Goal: Task Accomplishment & Management: Complete application form

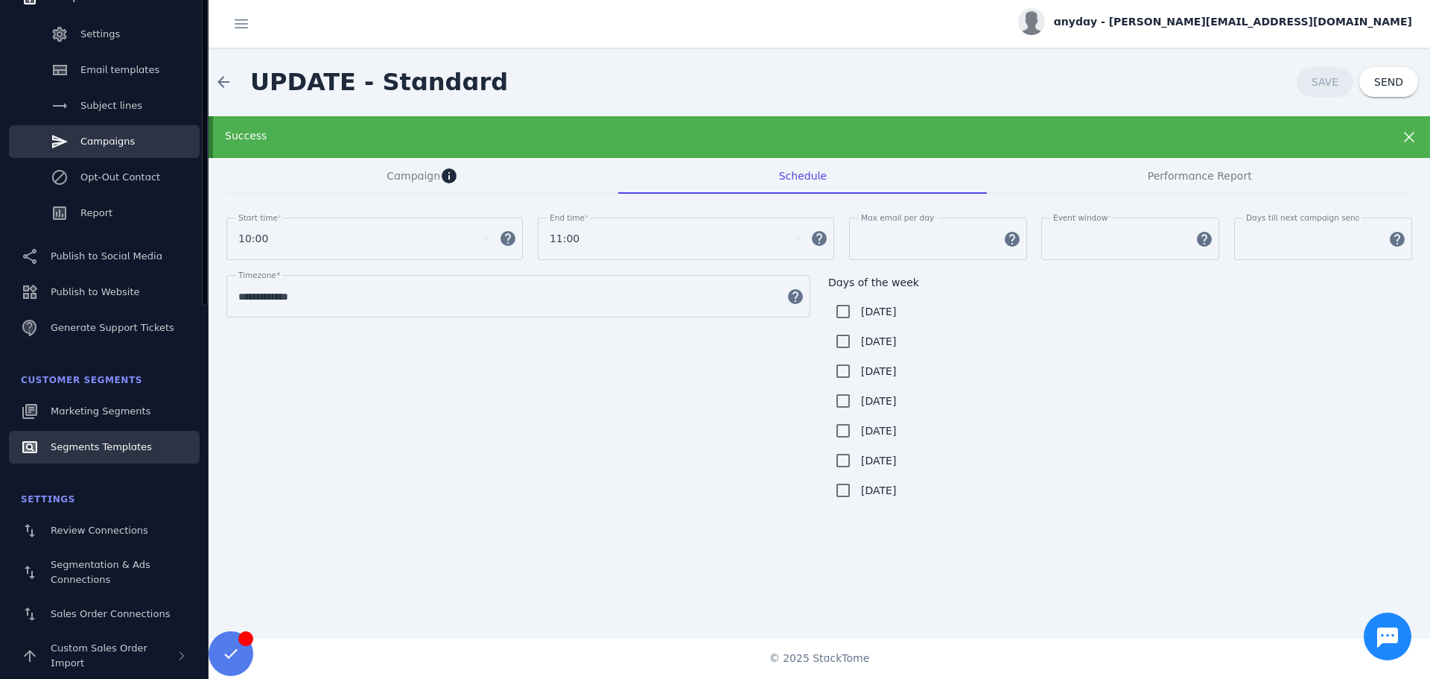
scroll to position [236, 0]
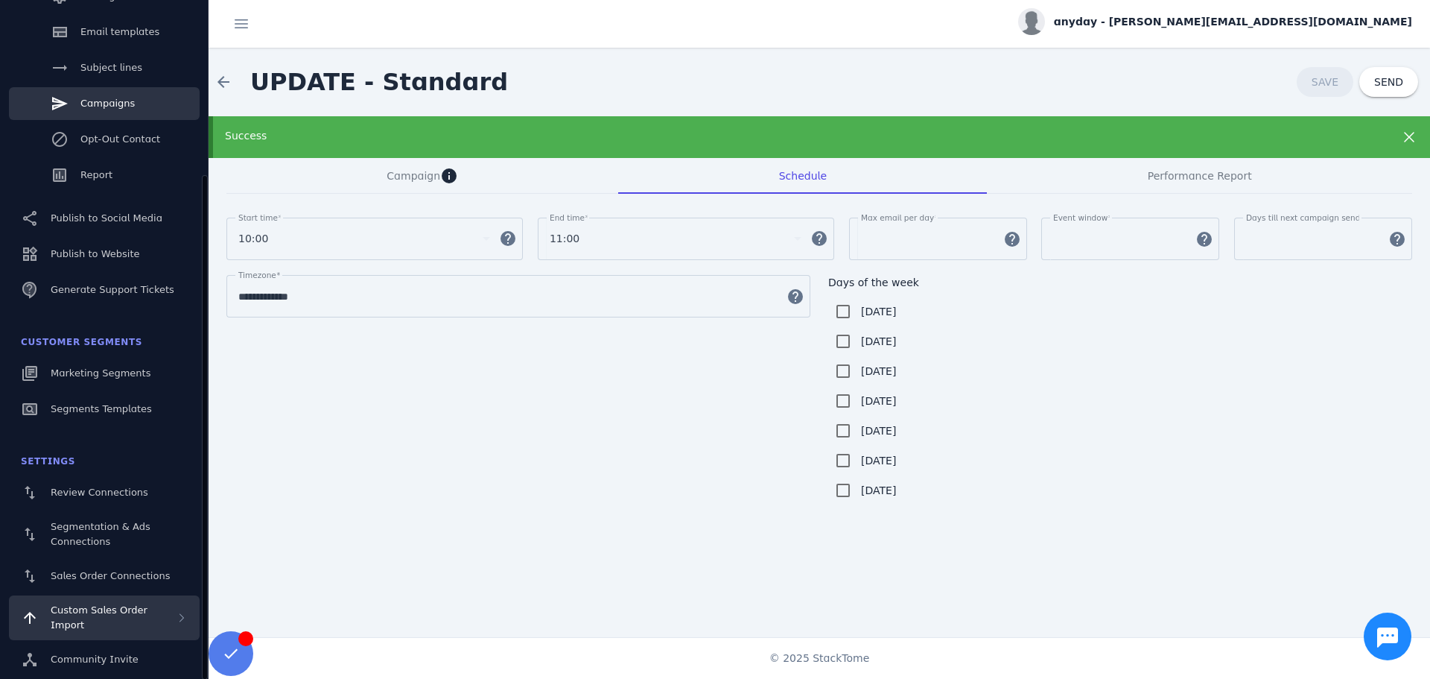
click at [120, 611] on span "Custom Sales Order Import" at bounding box center [99, 617] width 97 height 26
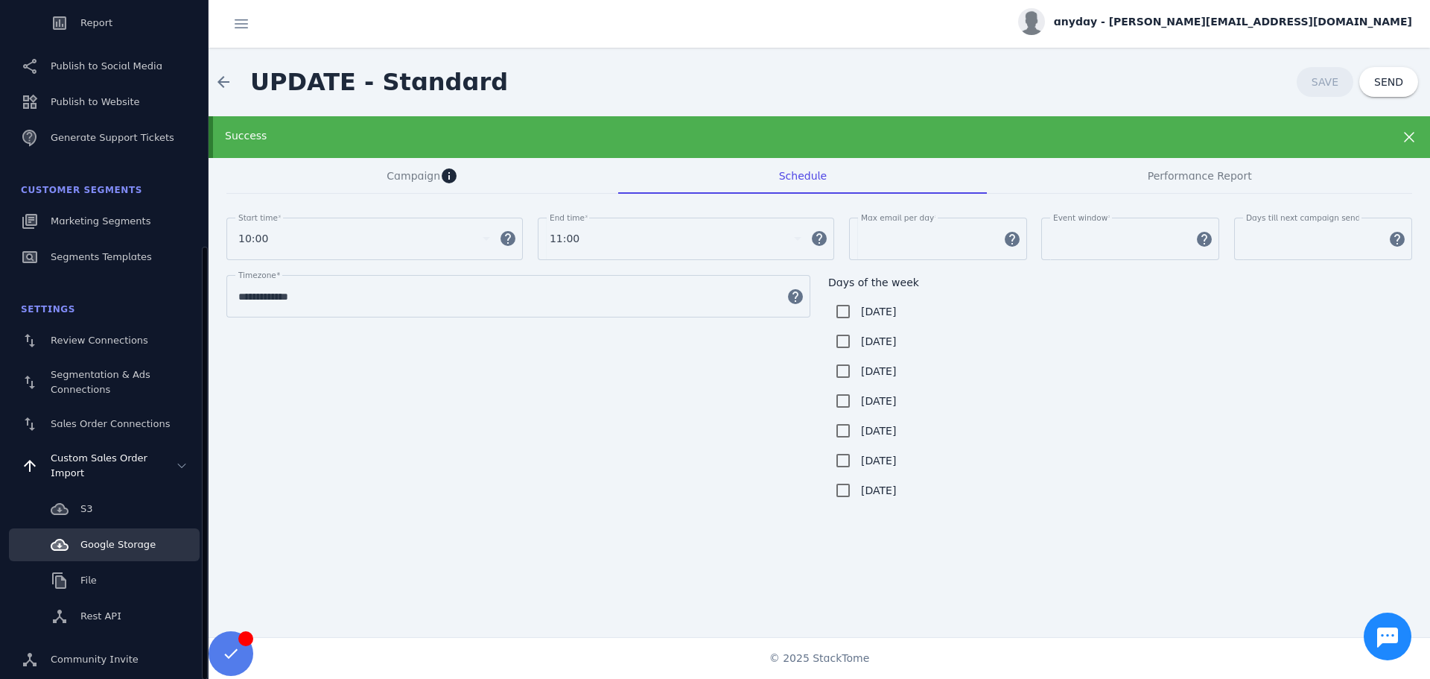
click at [123, 554] on link "Google Storage" at bounding box center [104, 544] width 191 height 33
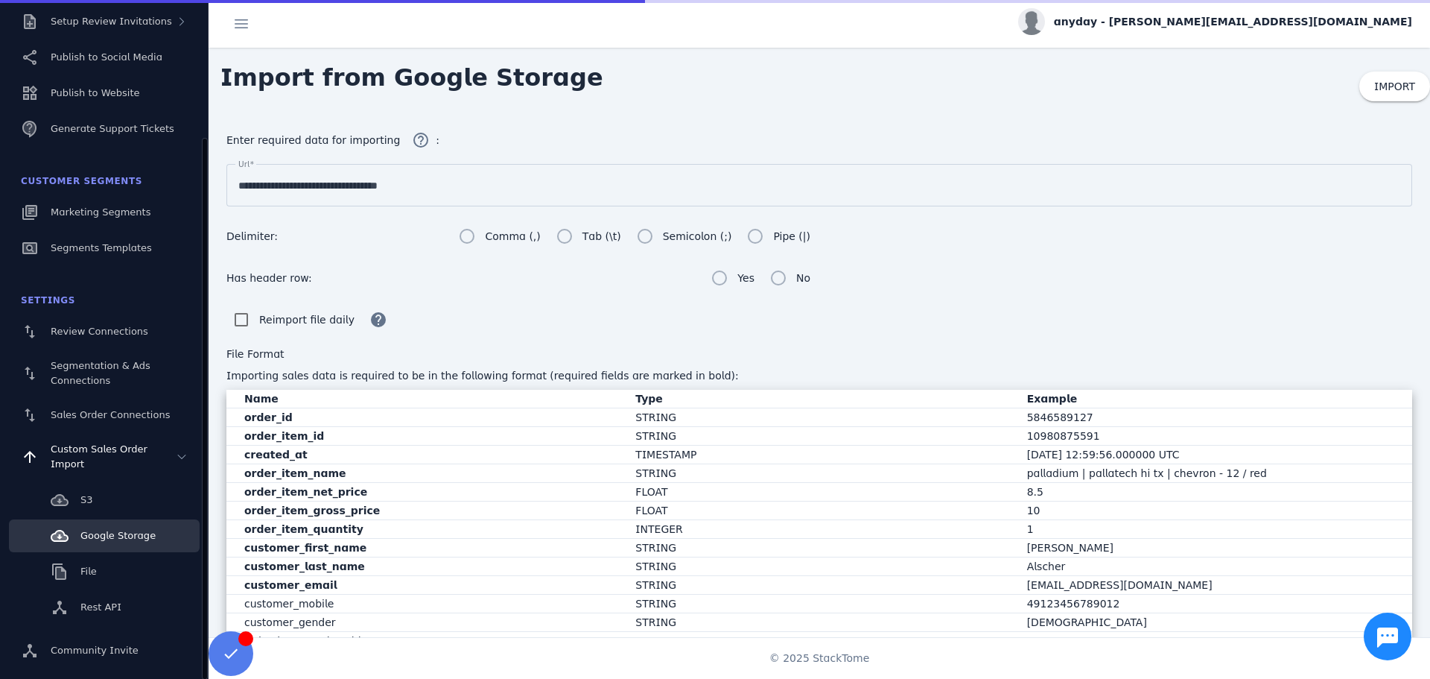
scroll to position [174, 0]
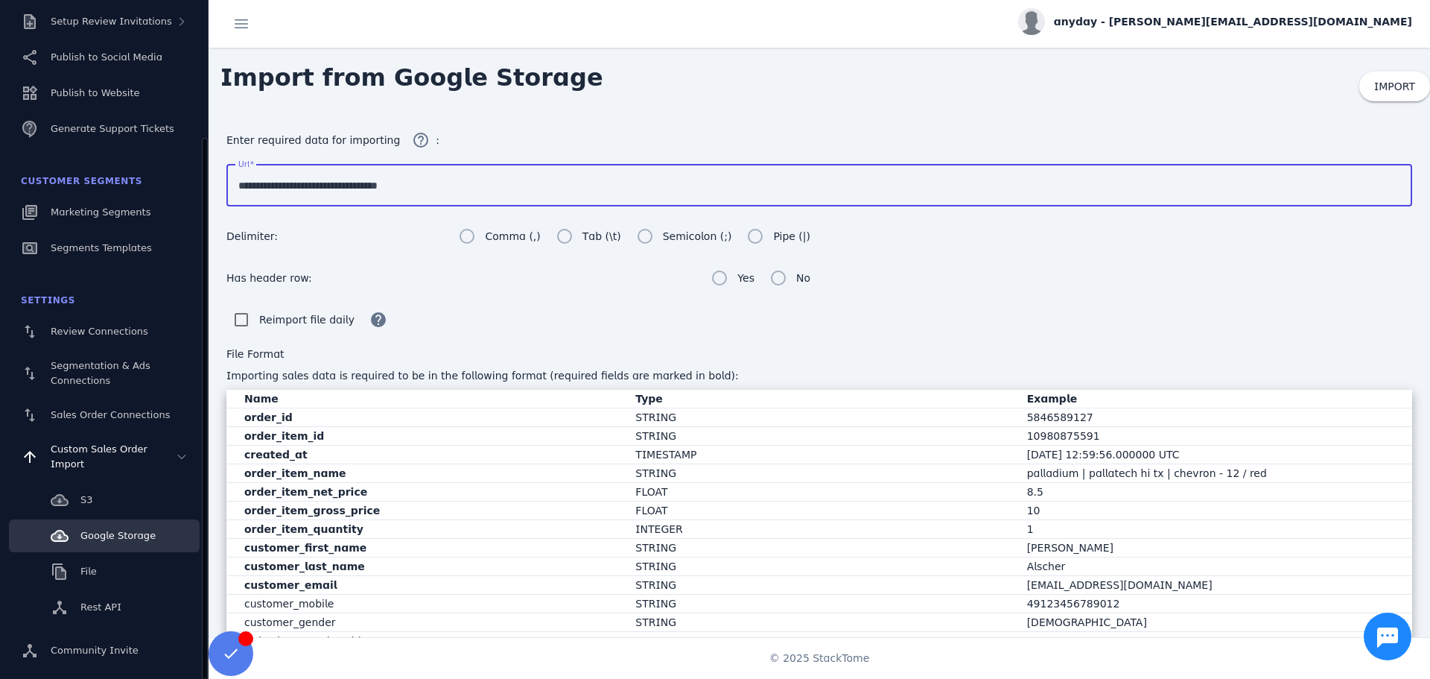
click at [367, 184] on input "**********" at bounding box center [819, 186] width 1162 height 18
paste input "**********"
type input "**********"
click at [1365, 88] on span at bounding box center [1394, 87] width 71 height 36
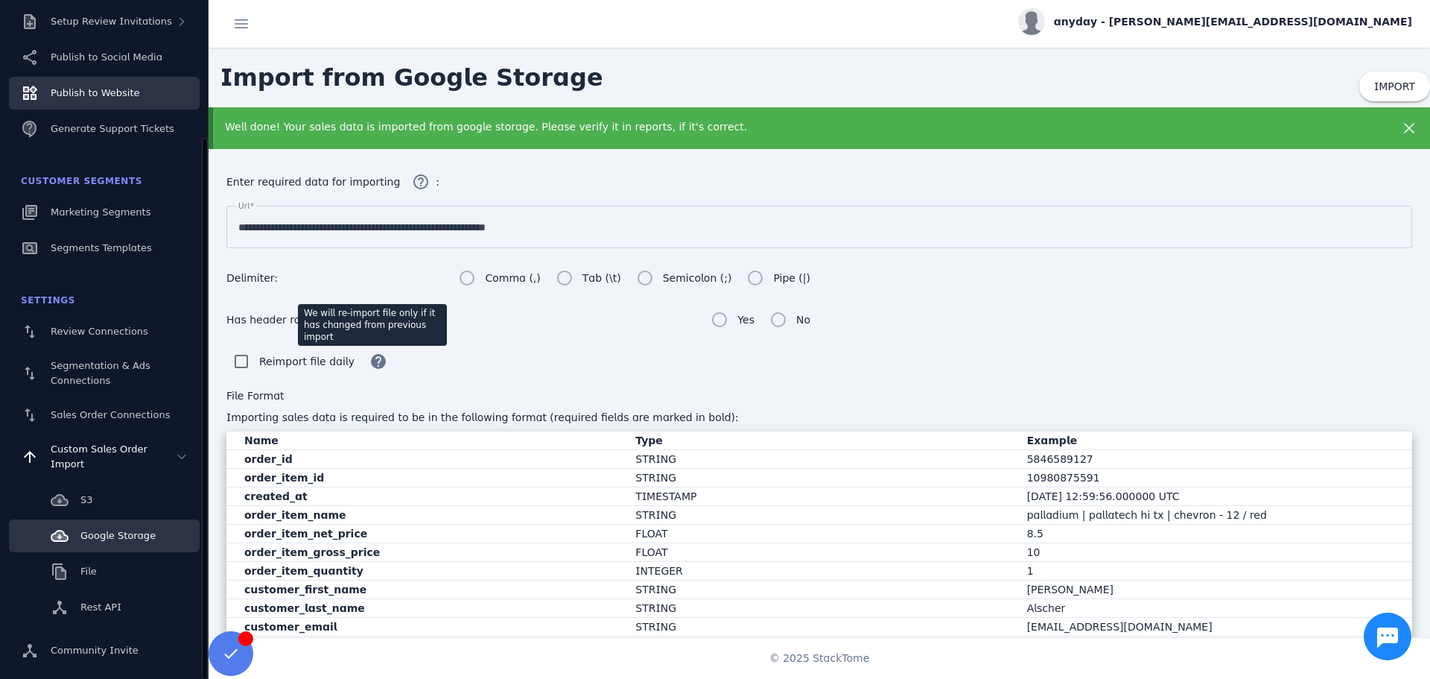
scroll to position [0, 0]
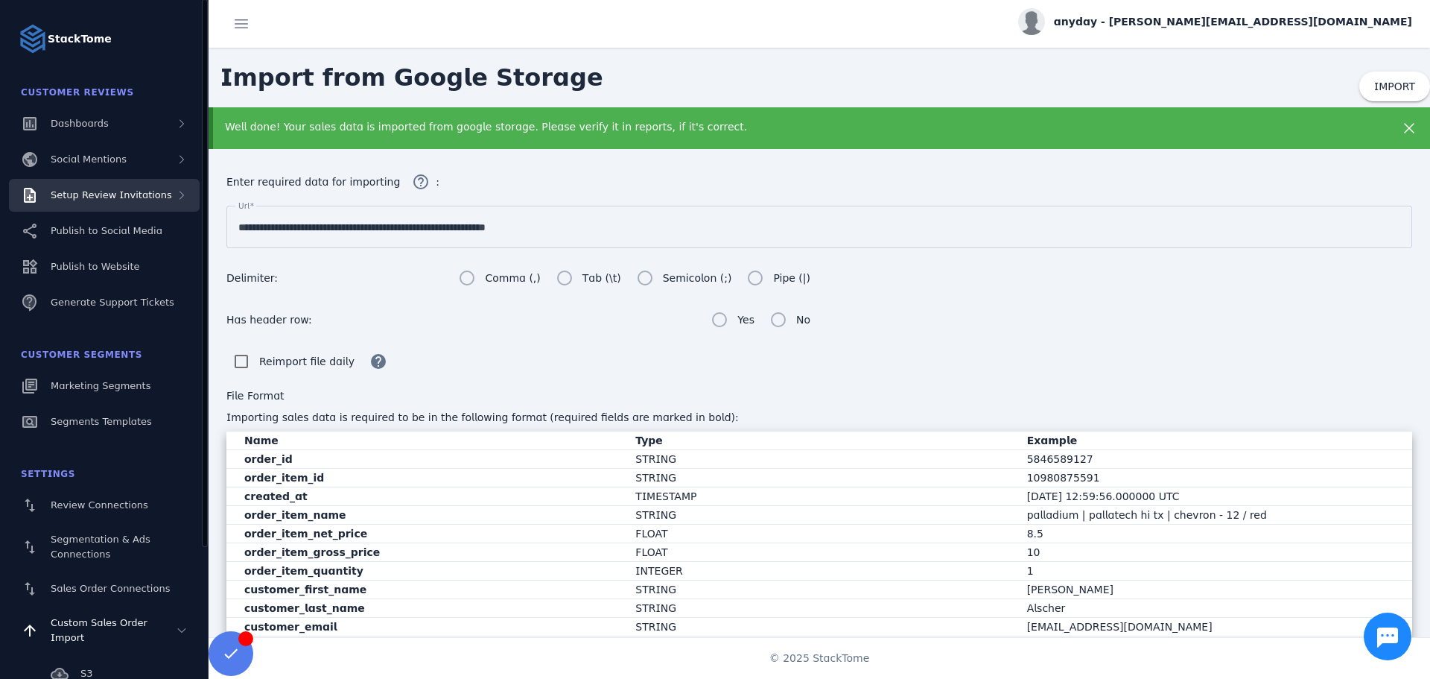
click at [140, 210] on div "Setup Review Invitations" at bounding box center [104, 195] width 191 height 33
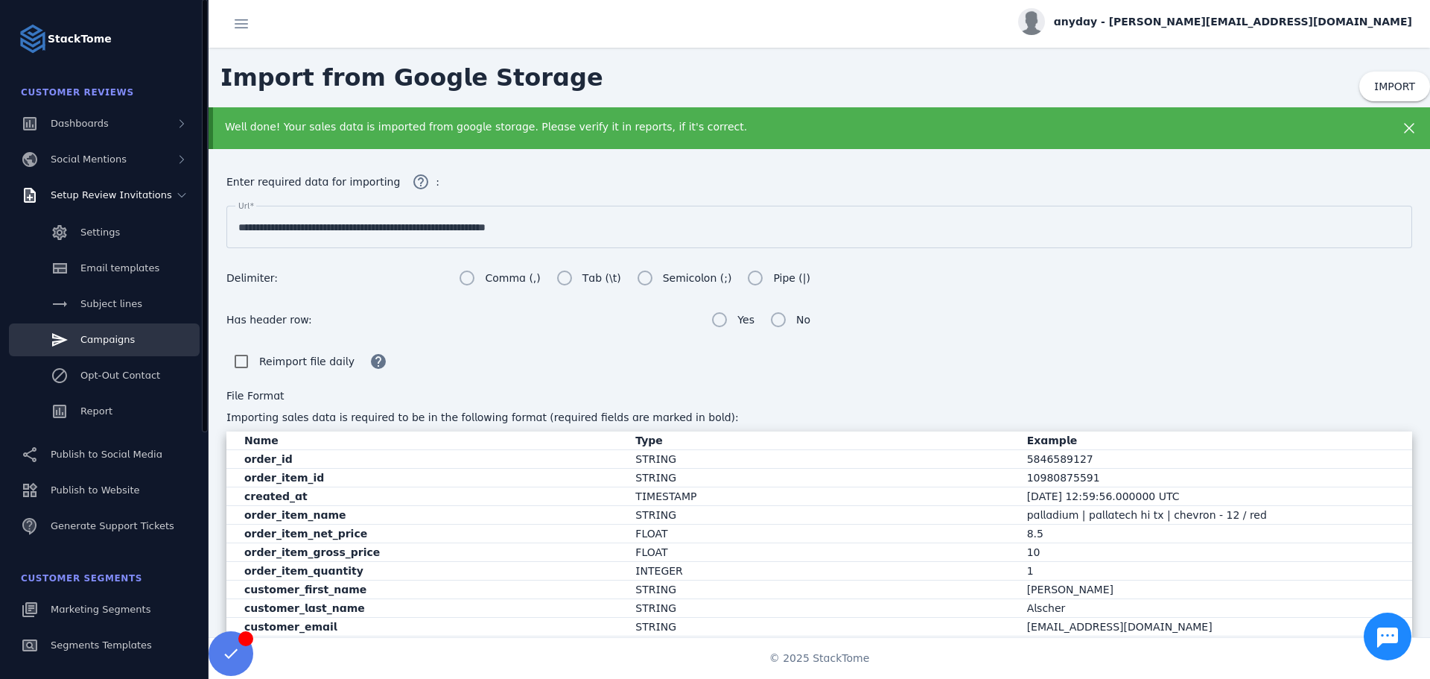
click at [114, 340] on span "Campaigns" at bounding box center [107, 339] width 54 height 11
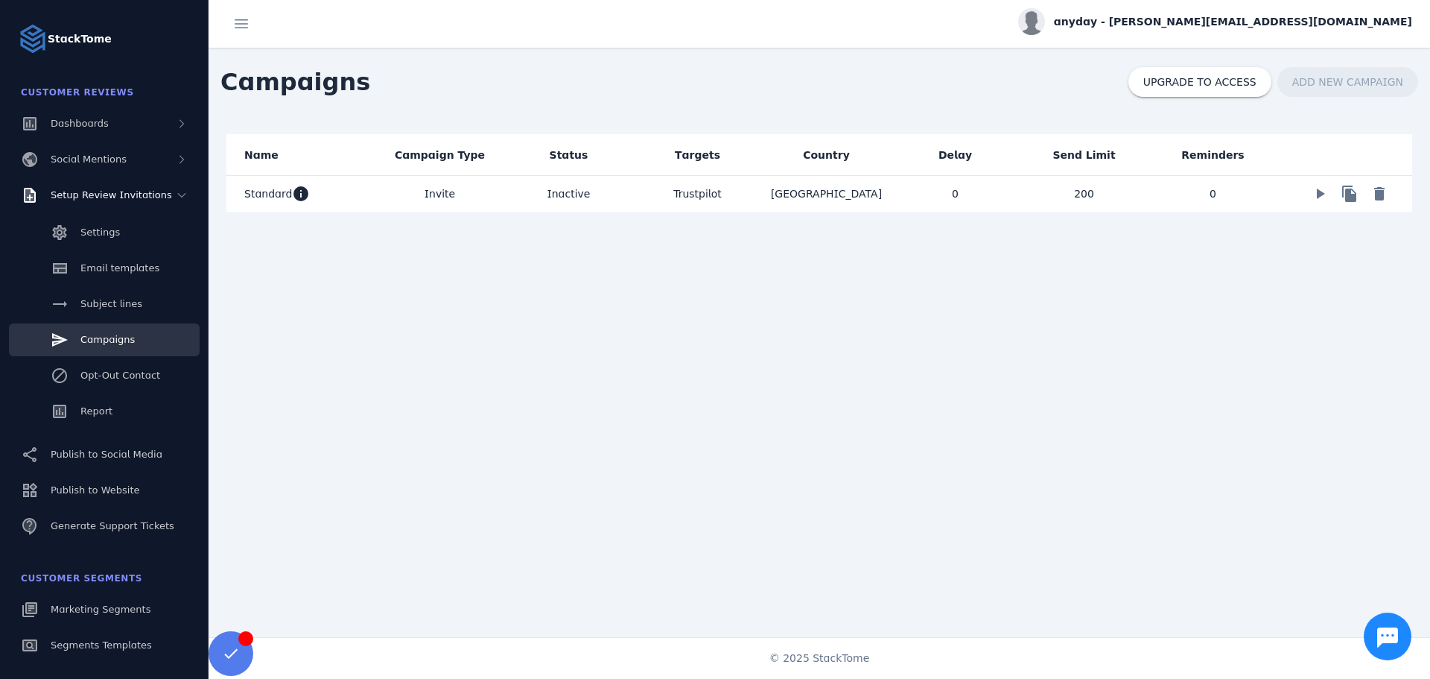
click at [1236, 197] on mat-cell "0" at bounding box center [1213, 194] width 129 height 36
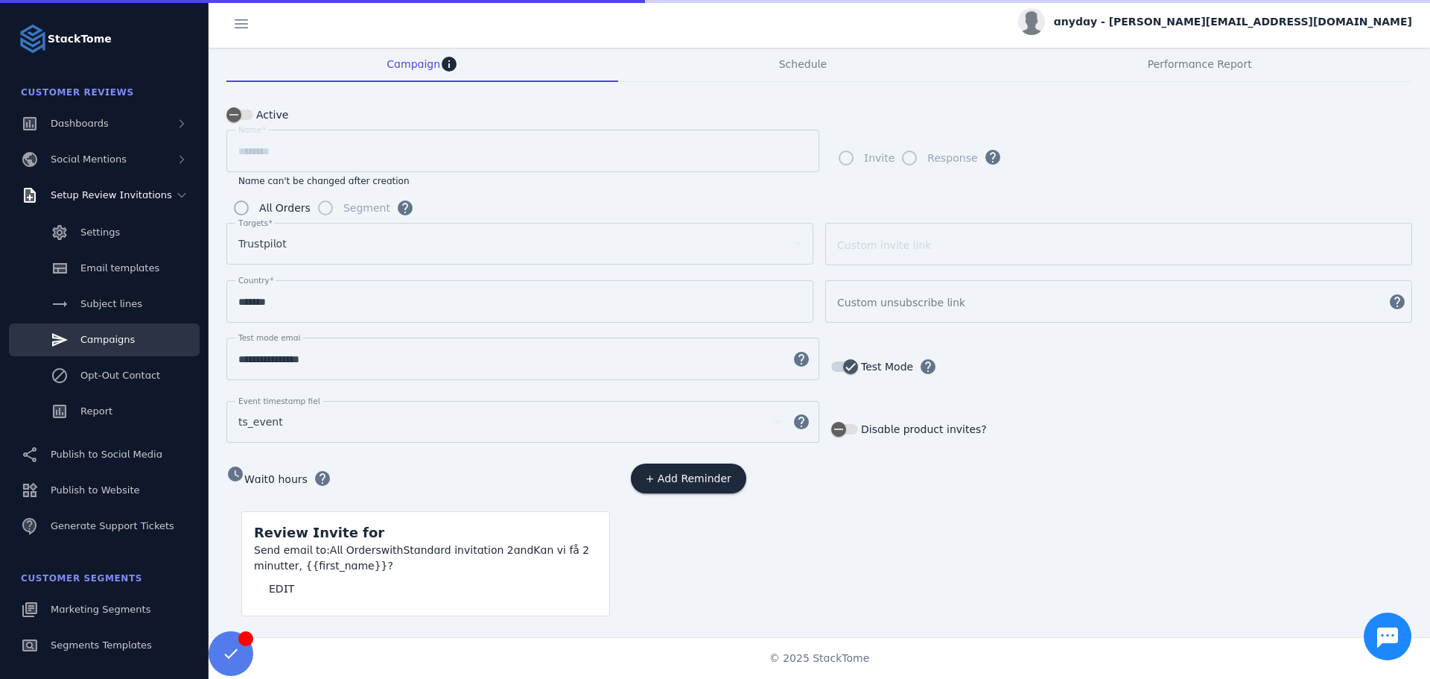
click at [503, 535] on mat-card-header "Review Invite for" at bounding box center [425, 527] width 367 height 31
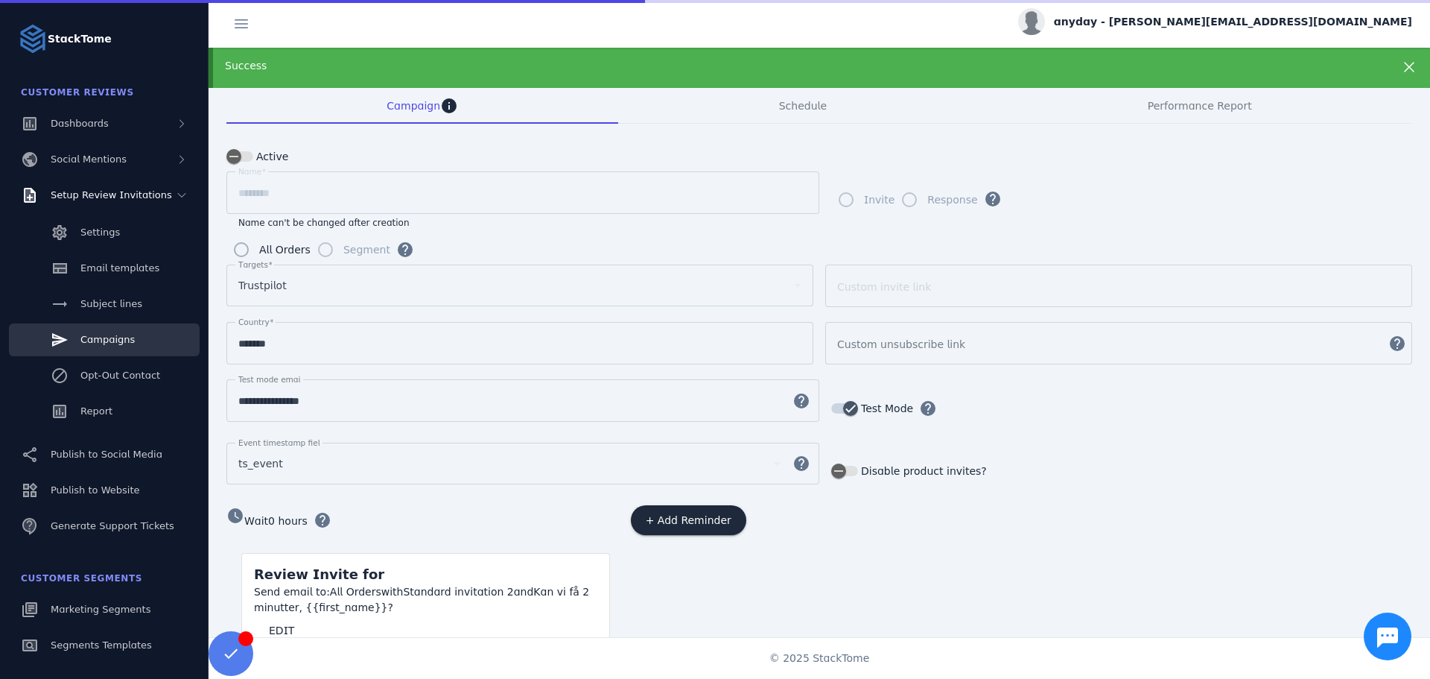
scroll to position [112, 0]
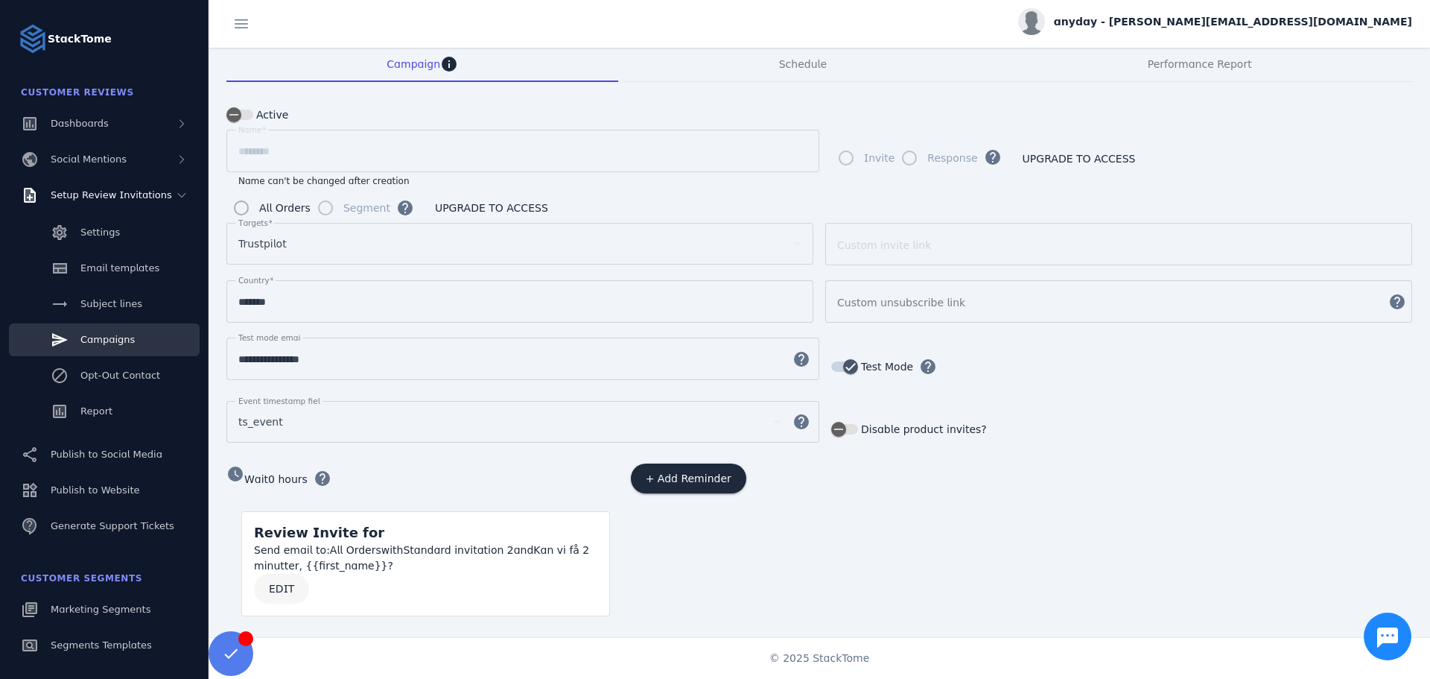
click at [298, 580] on span at bounding box center [281, 589] width 55 height 36
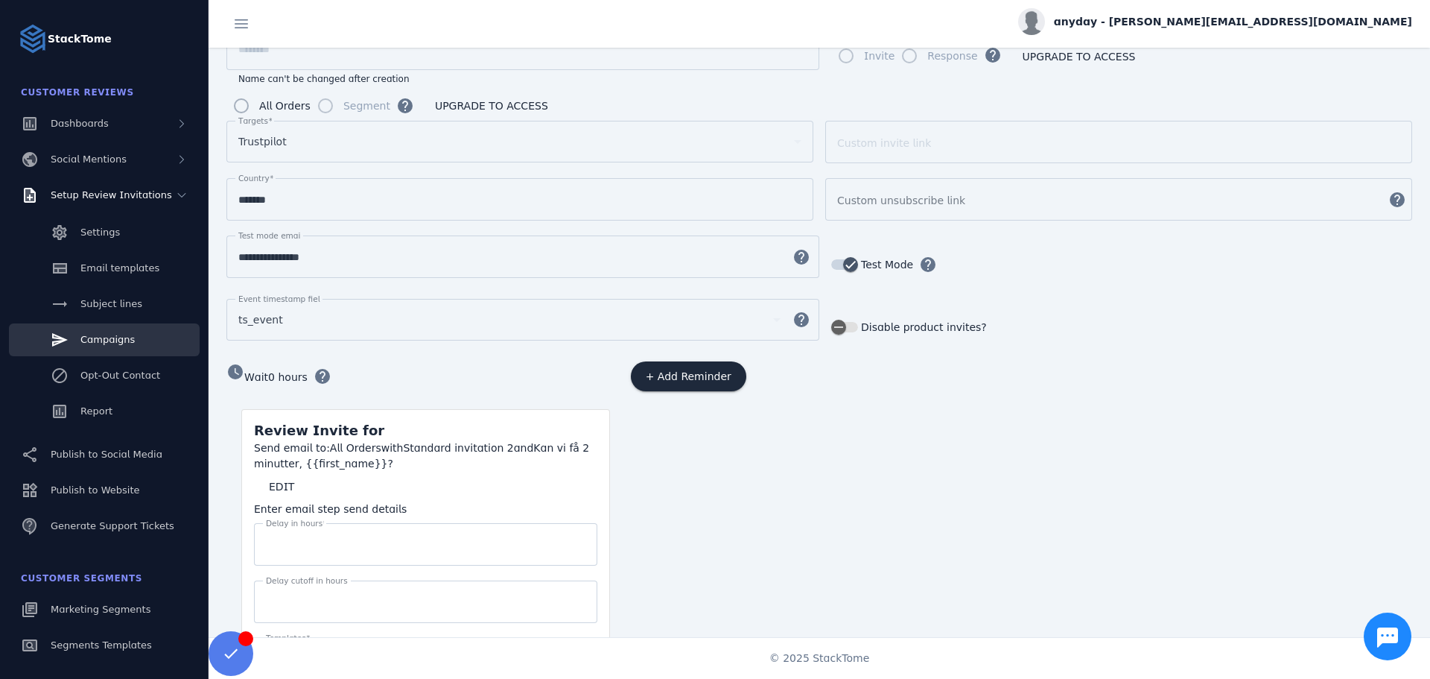
scroll to position [492, 0]
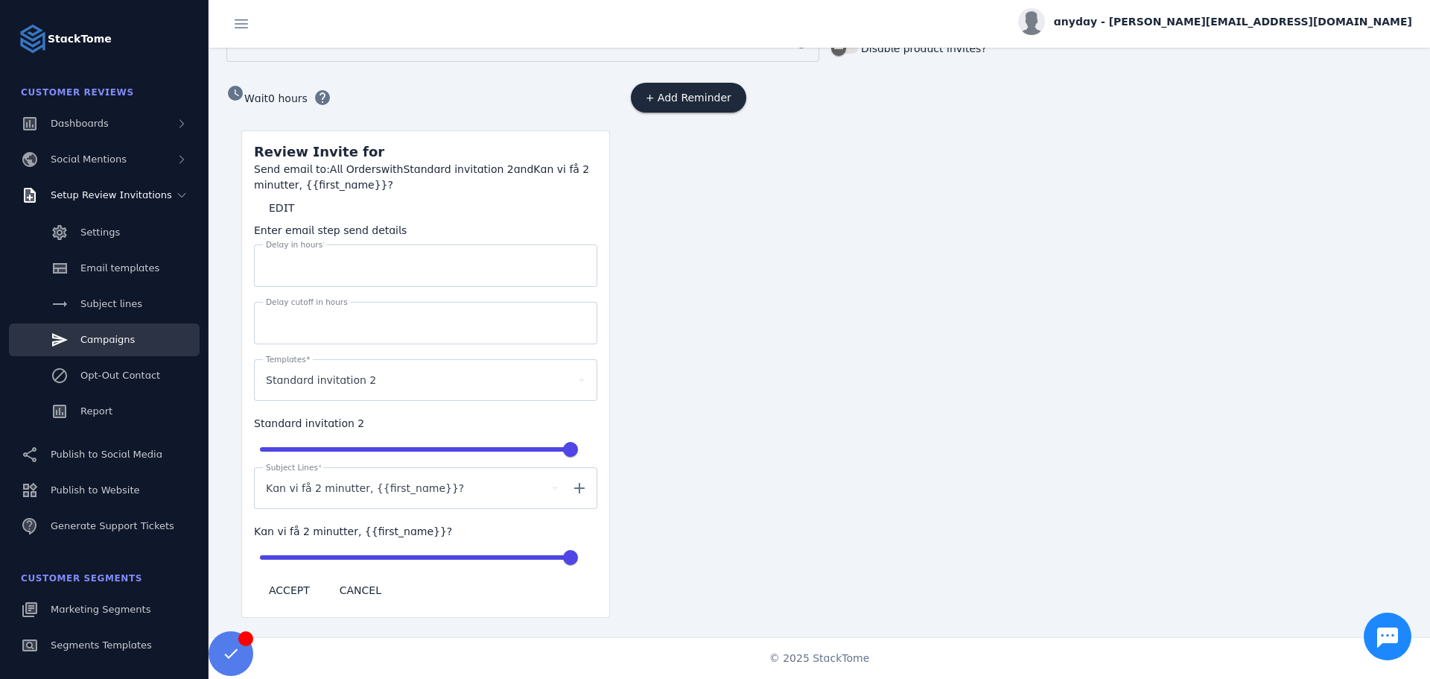
click at [327, 314] on input "***" at bounding box center [426, 323] width 320 height 18
drag, startPoint x: 301, startPoint y: 322, endPoint x: 243, endPoint y: 322, distance: 58.1
click at [243, 322] on mat-card-content "Send email to: All Orders with Standard invitation 2 and Kan vi få 2 minutter, …" at bounding box center [425, 389] width 367 height 455
type input "***"
click at [891, 477] on div "+ Add Reminder" at bounding box center [820, 350] width 384 height 535
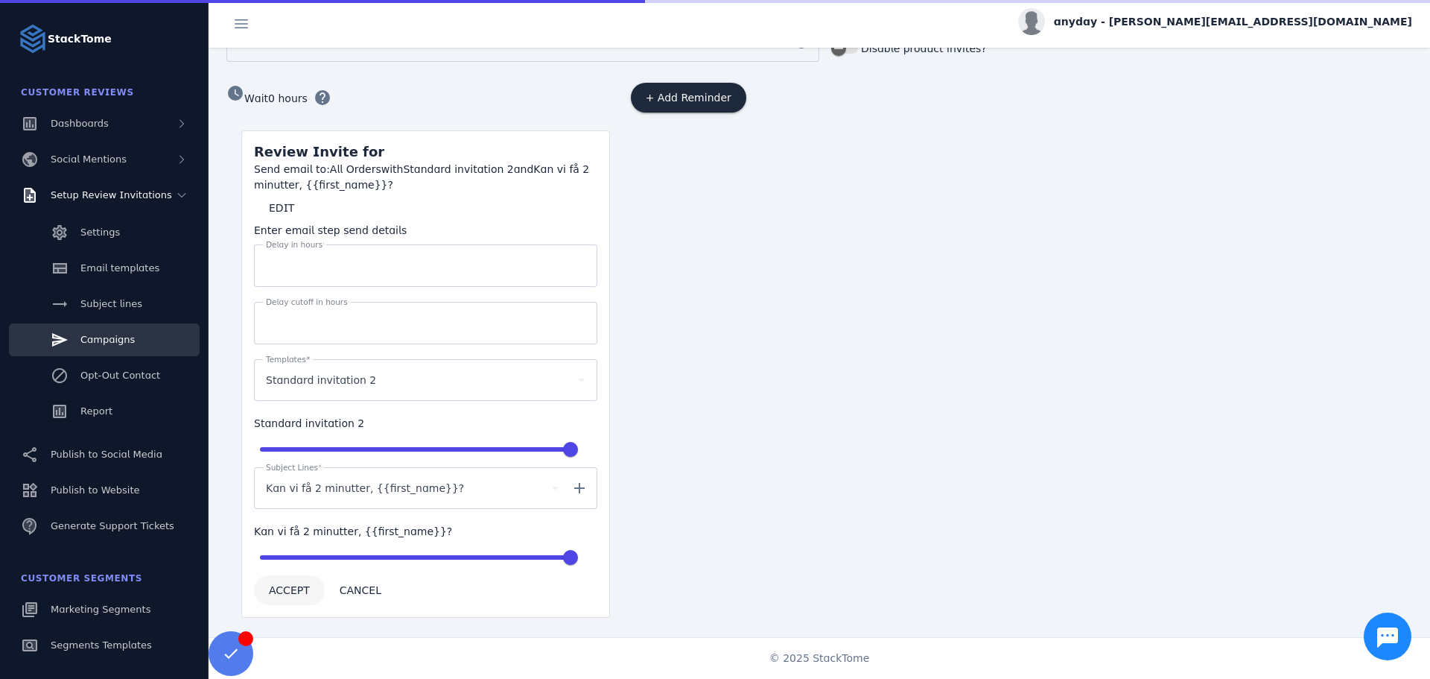
click at [293, 592] on span at bounding box center [289, 590] width 71 height 36
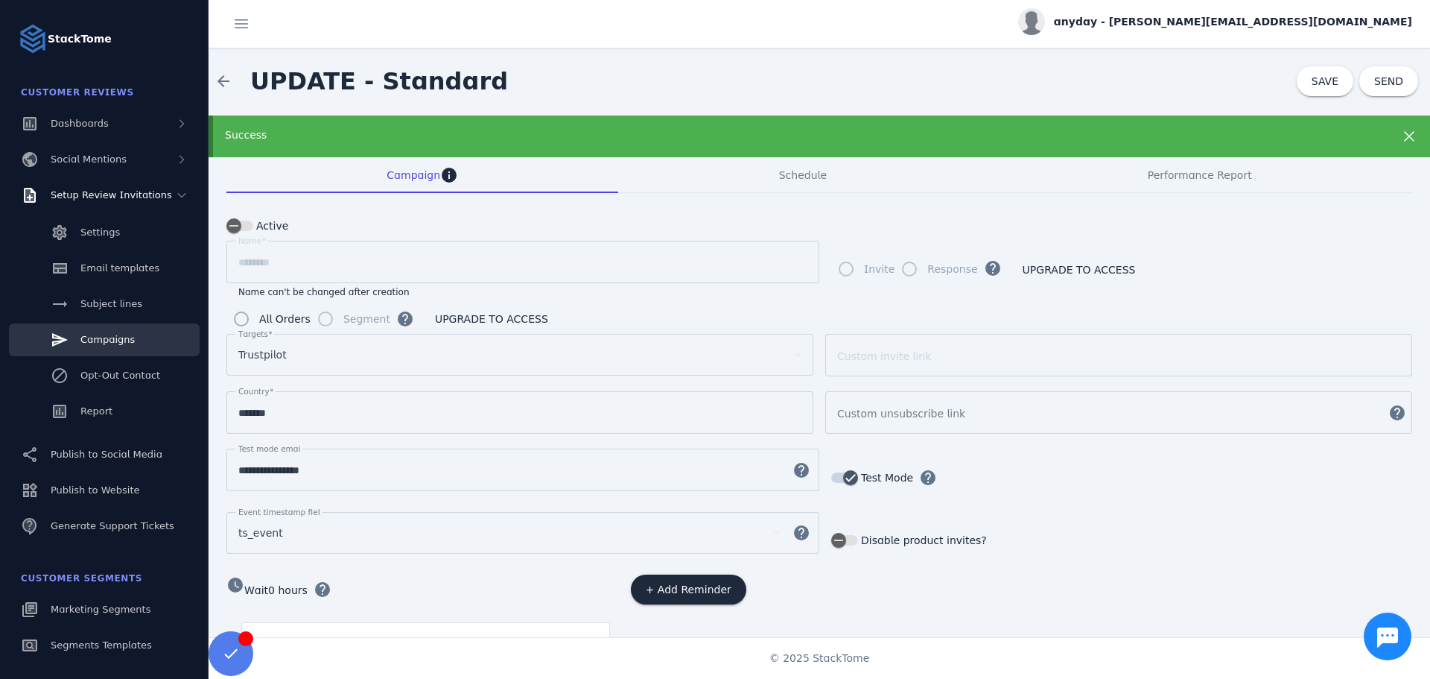
scroll to position [0, 0]
click at [1374, 79] on span "SEND" at bounding box center [1388, 82] width 29 height 10
click at [795, 178] on span "Schedule" at bounding box center [803, 176] width 48 height 10
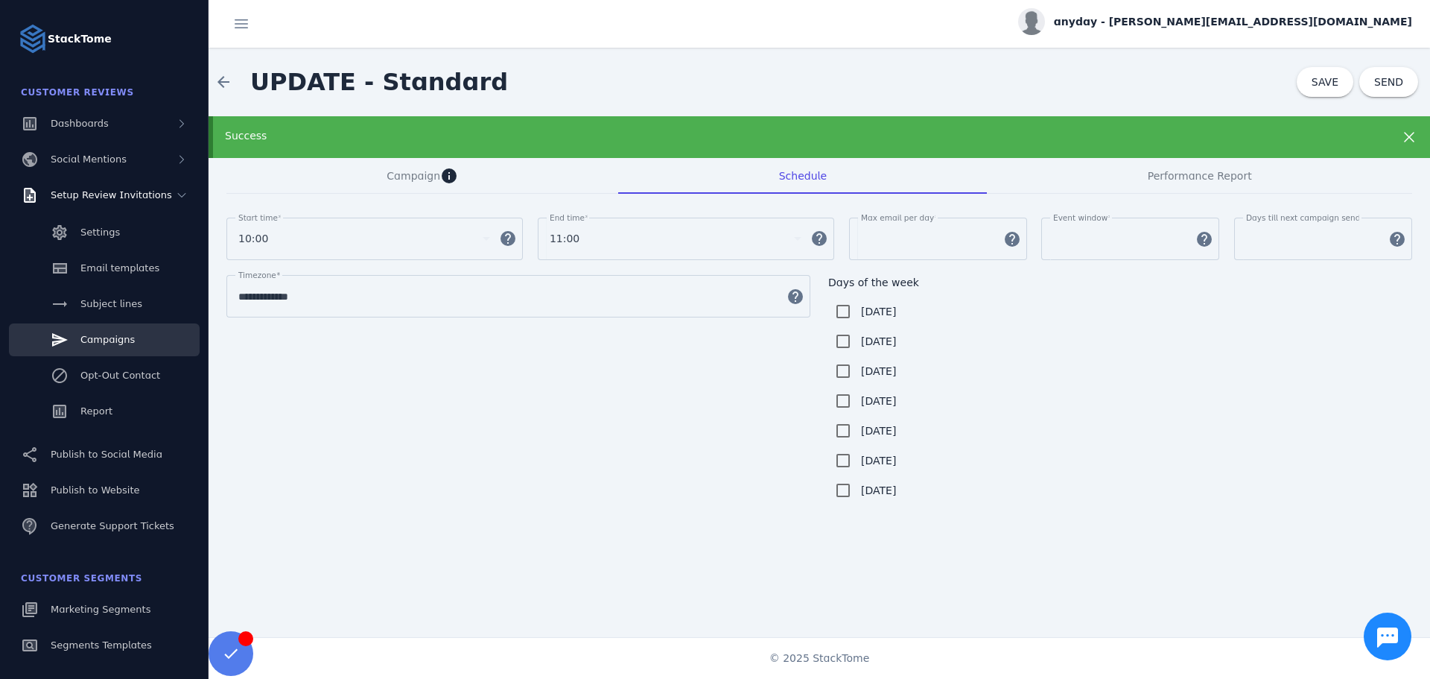
click at [403, 232] on div "10:00" at bounding box center [357, 238] width 238 height 18
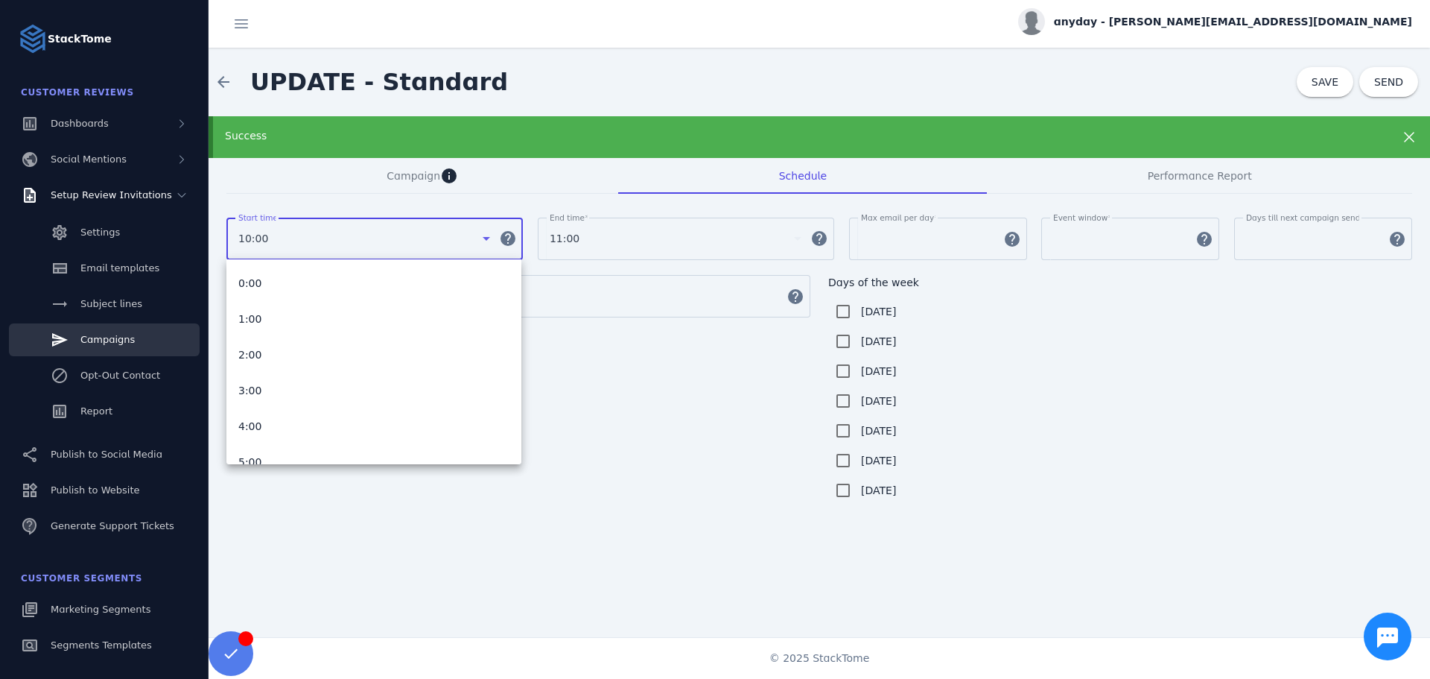
scroll to position [194, 0]
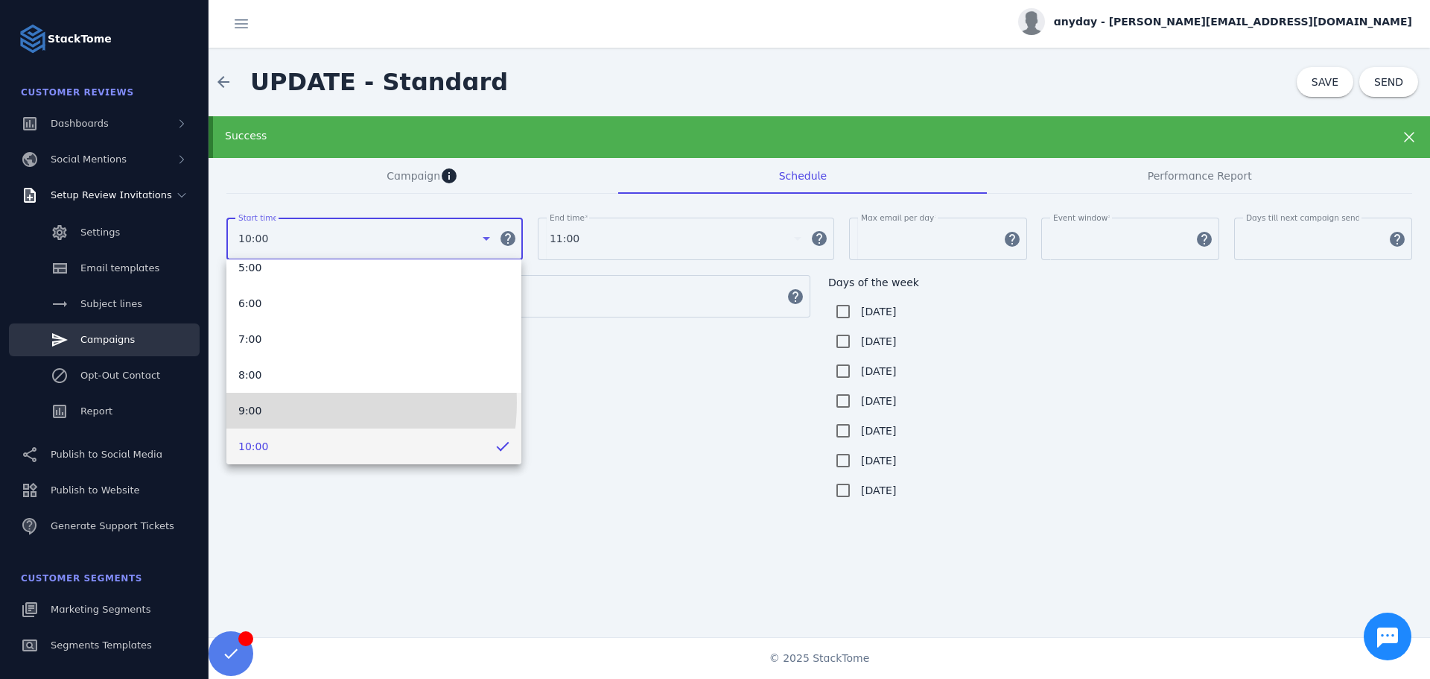
click at [298, 402] on mat-option "9:00" at bounding box center [373, 411] width 295 height 36
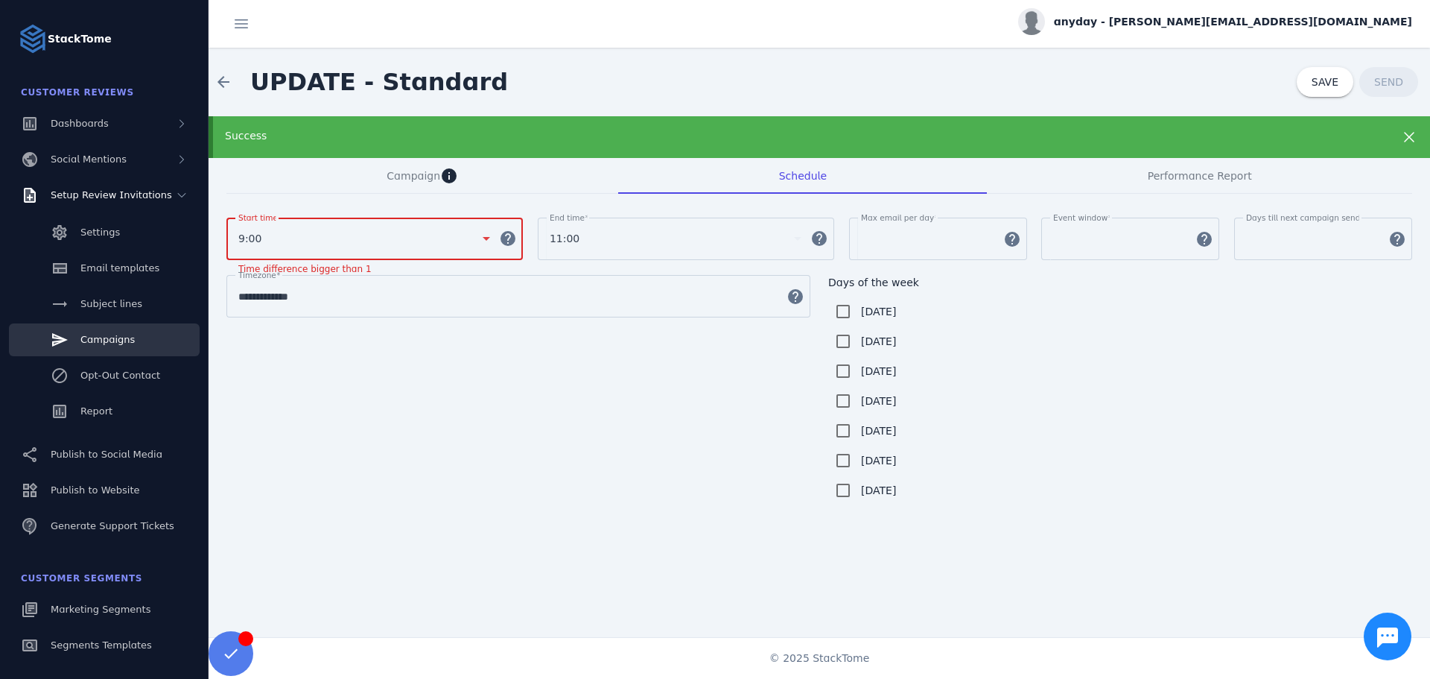
click at [676, 235] on div "11:00" at bounding box center [669, 238] width 238 height 18
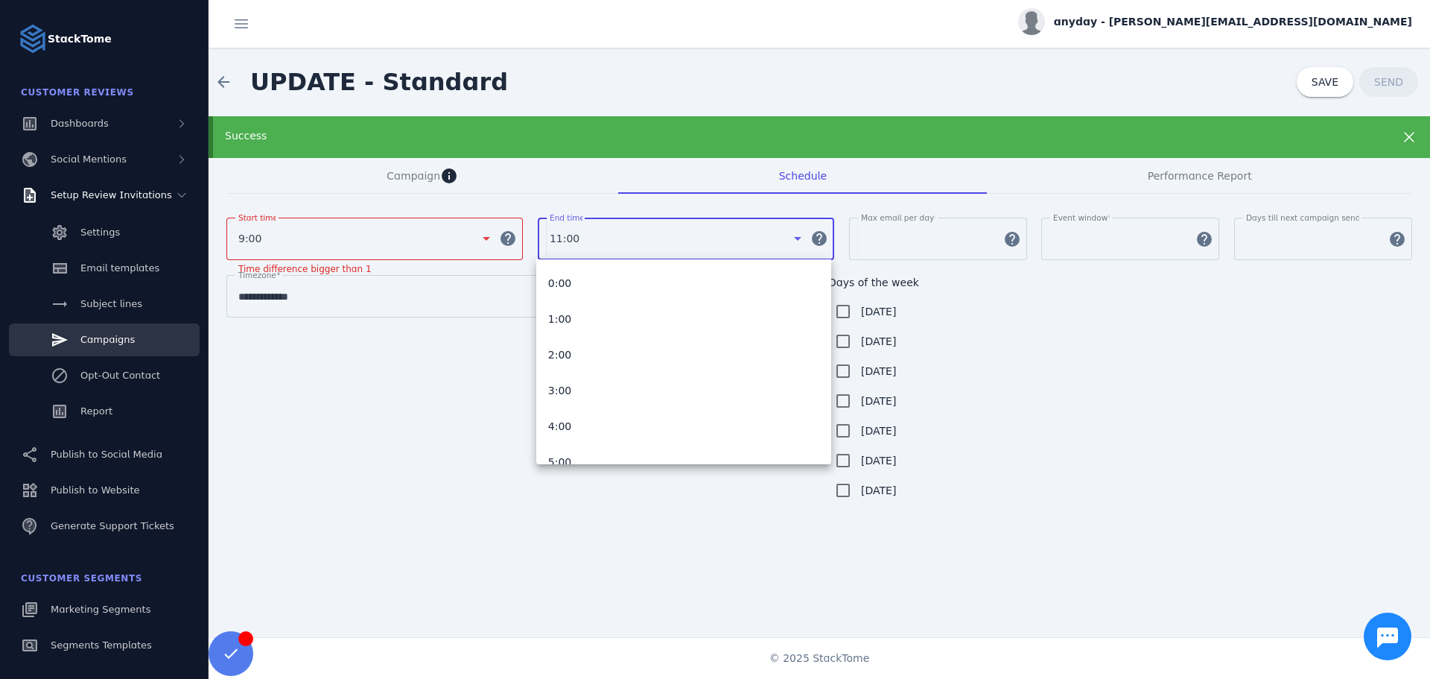
scroll to position [230, 0]
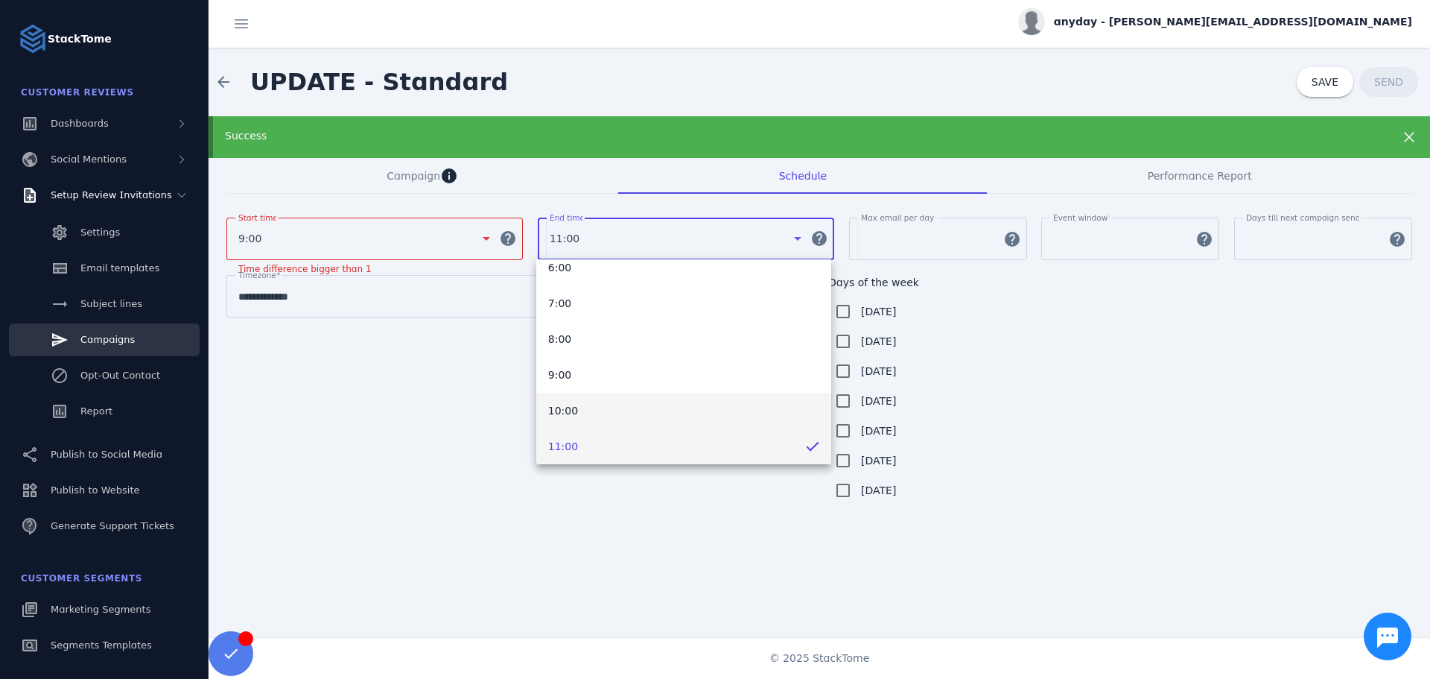
click at [604, 413] on mat-option "10:00" at bounding box center [683, 411] width 295 height 36
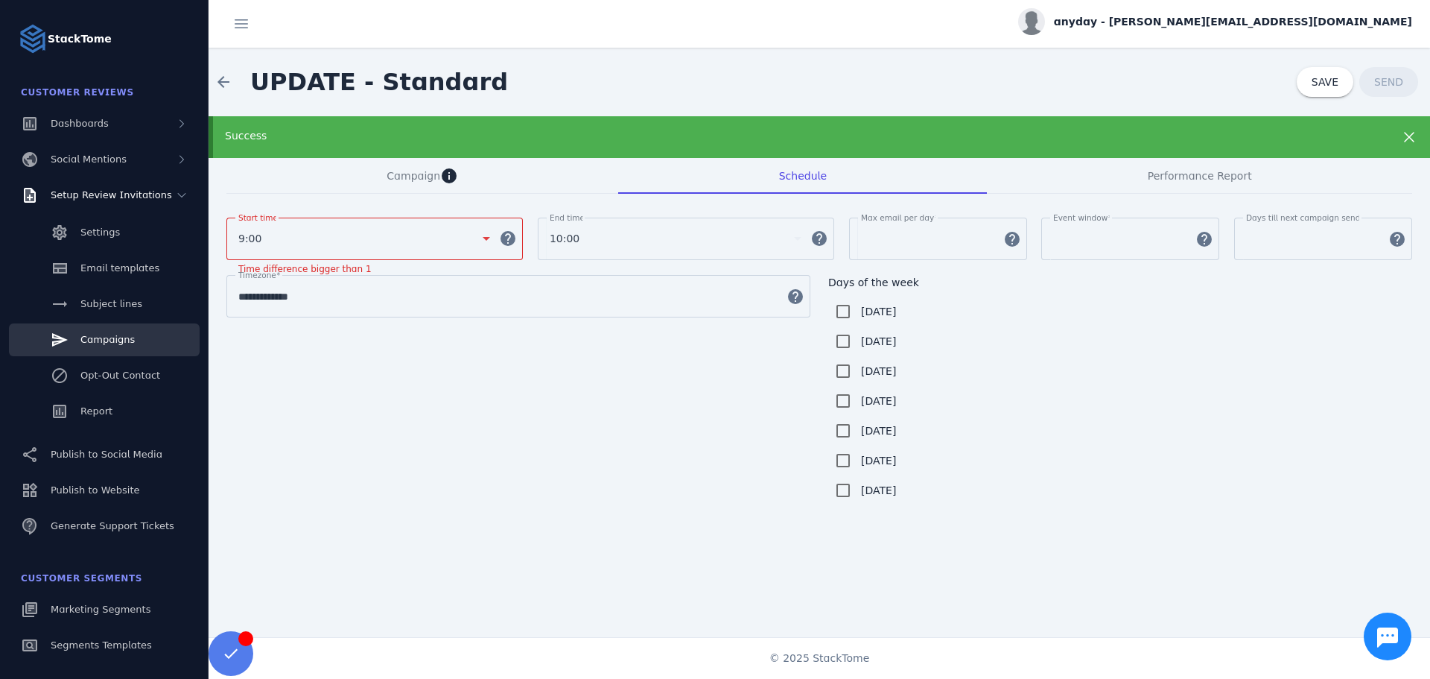
click at [375, 223] on div "9:00" at bounding box center [364, 238] width 252 height 42
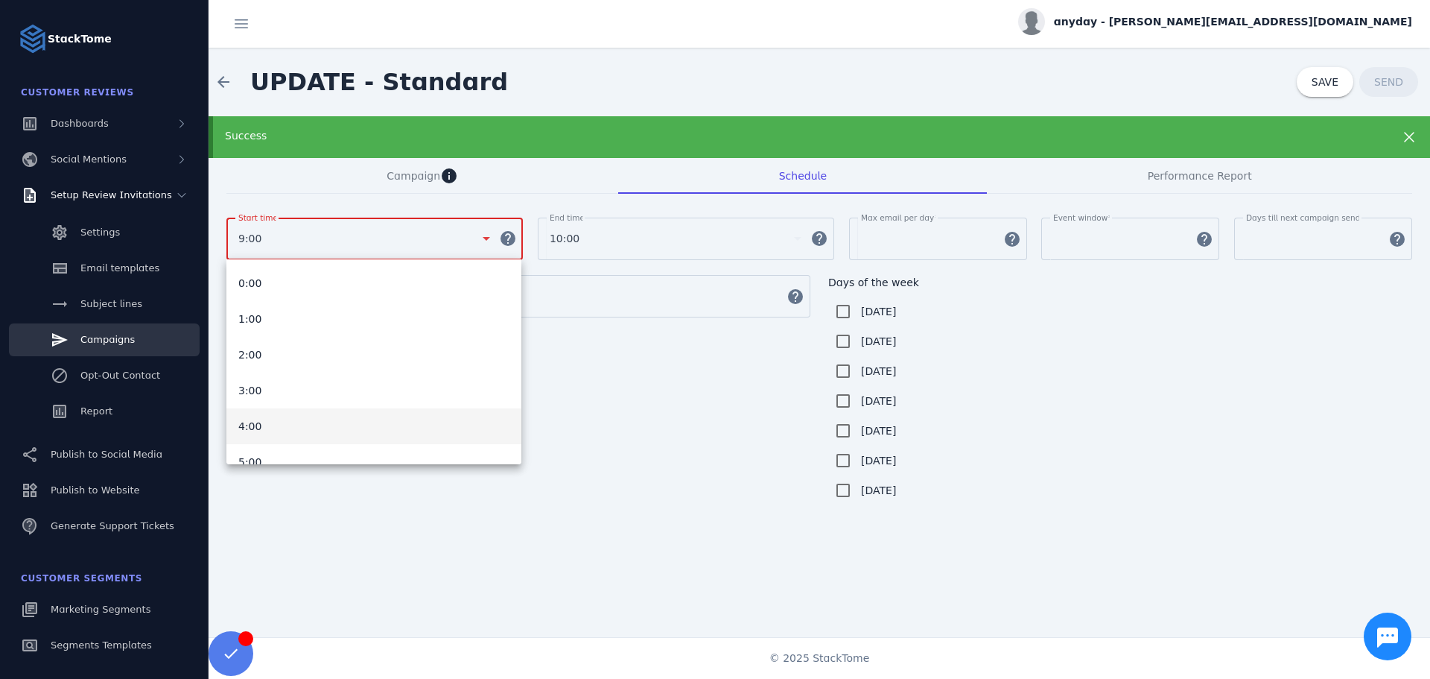
scroll to position [159, 0]
click at [271, 435] on mat-option "9:00" at bounding box center [373, 446] width 295 height 36
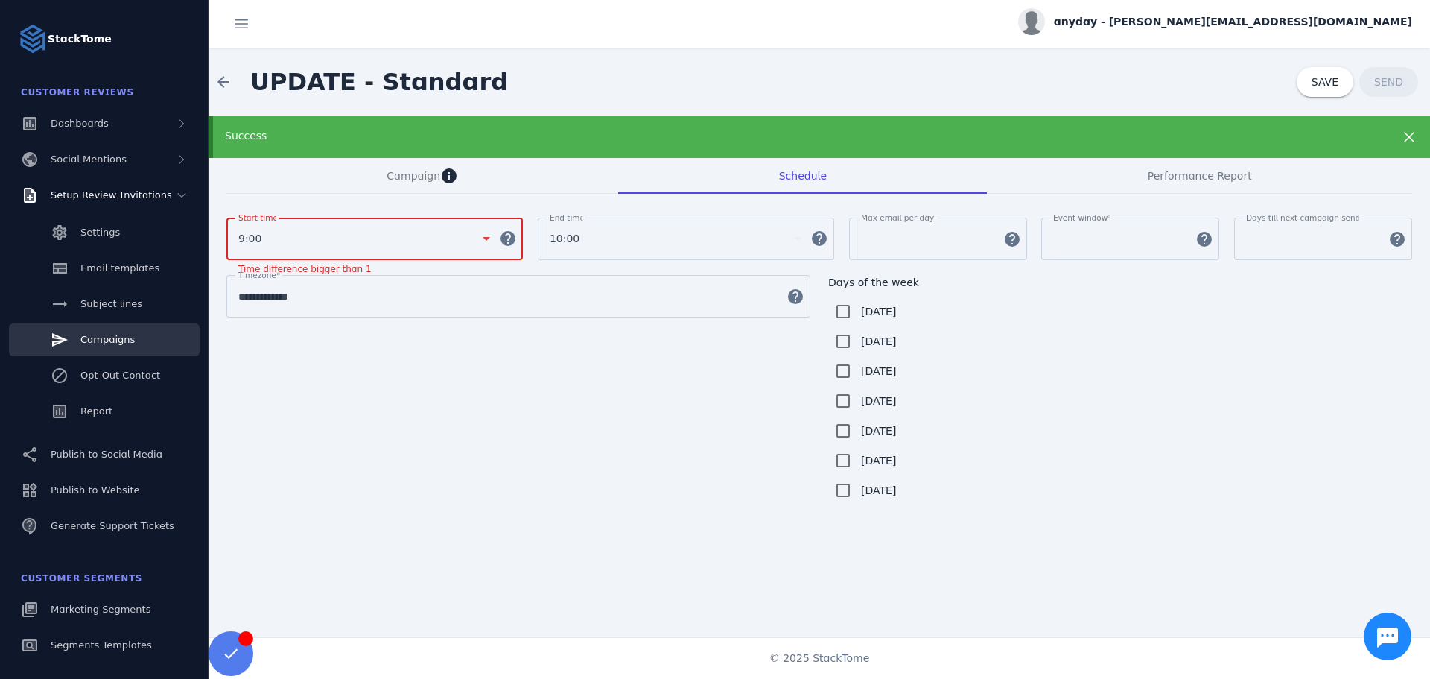
click at [515, 417] on div "**********" at bounding box center [819, 390] width 1186 height 230
click at [596, 226] on div "10:00" at bounding box center [676, 238] width 252 height 42
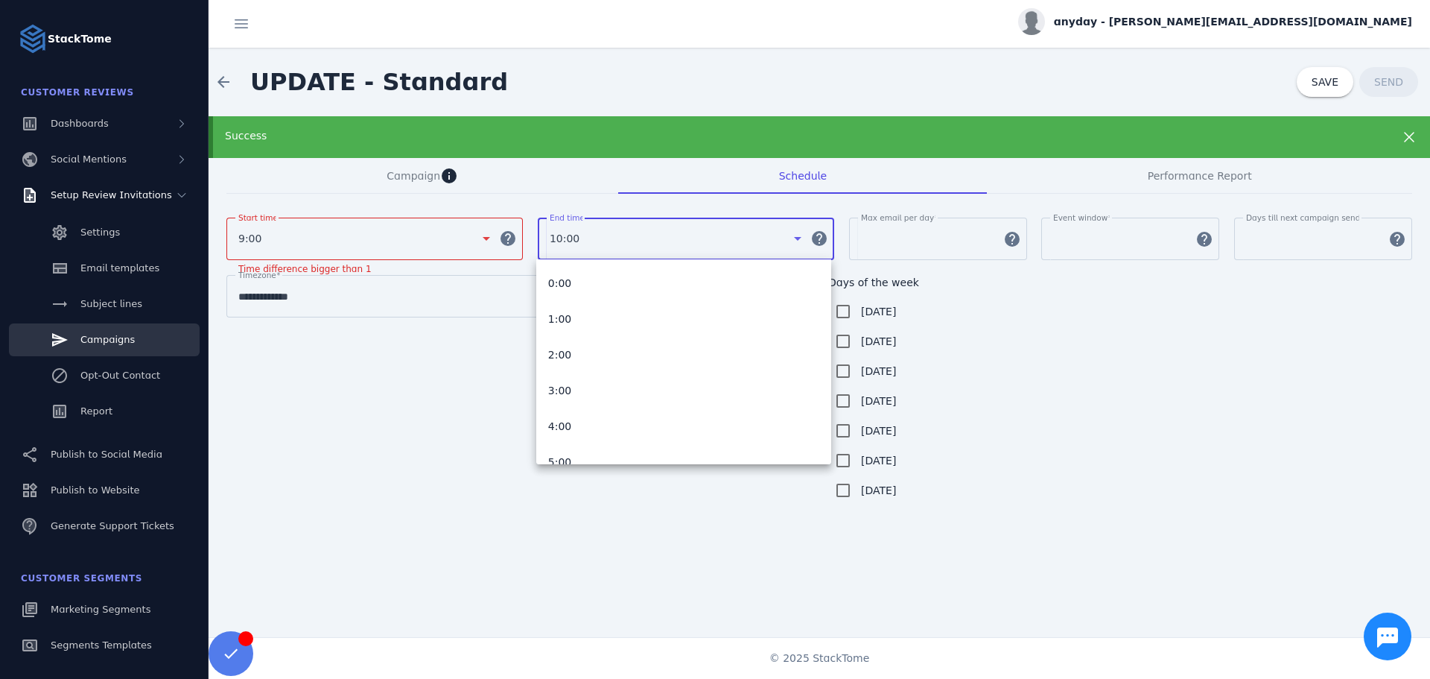
scroll to position [194, 0]
click at [443, 440] on div at bounding box center [715, 339] width 1430 height 679
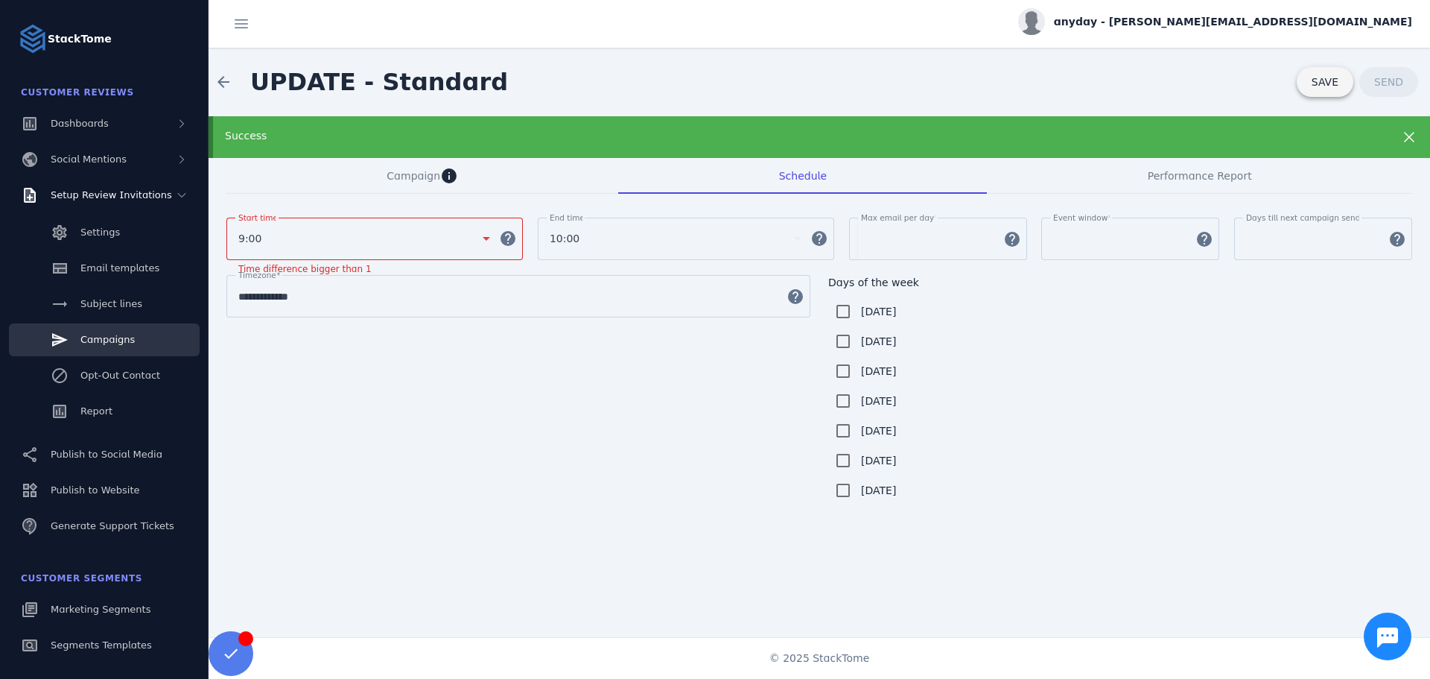
click at [1300, 77] on span at bounding box center [1325, 82] width 57 height 36
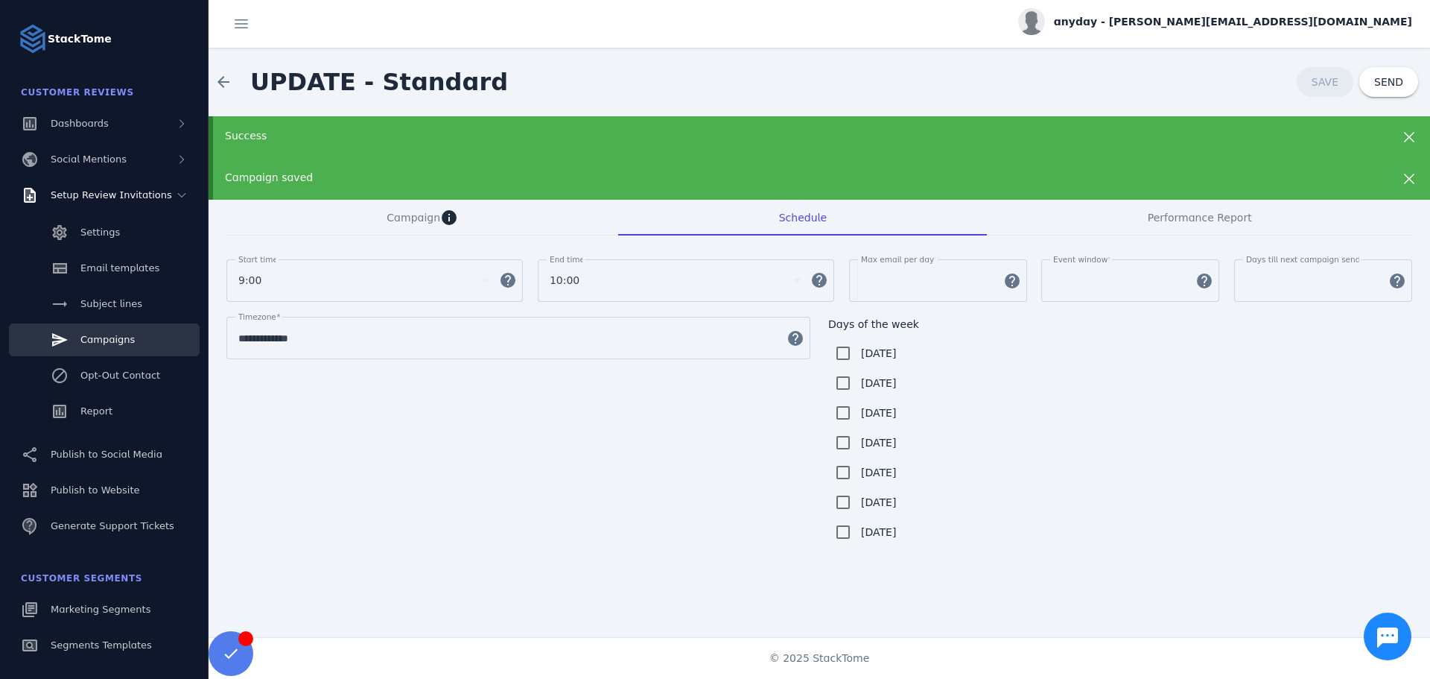
click at [1404, 135] on icon at bounding box center [1409, 137] width 10 height 10
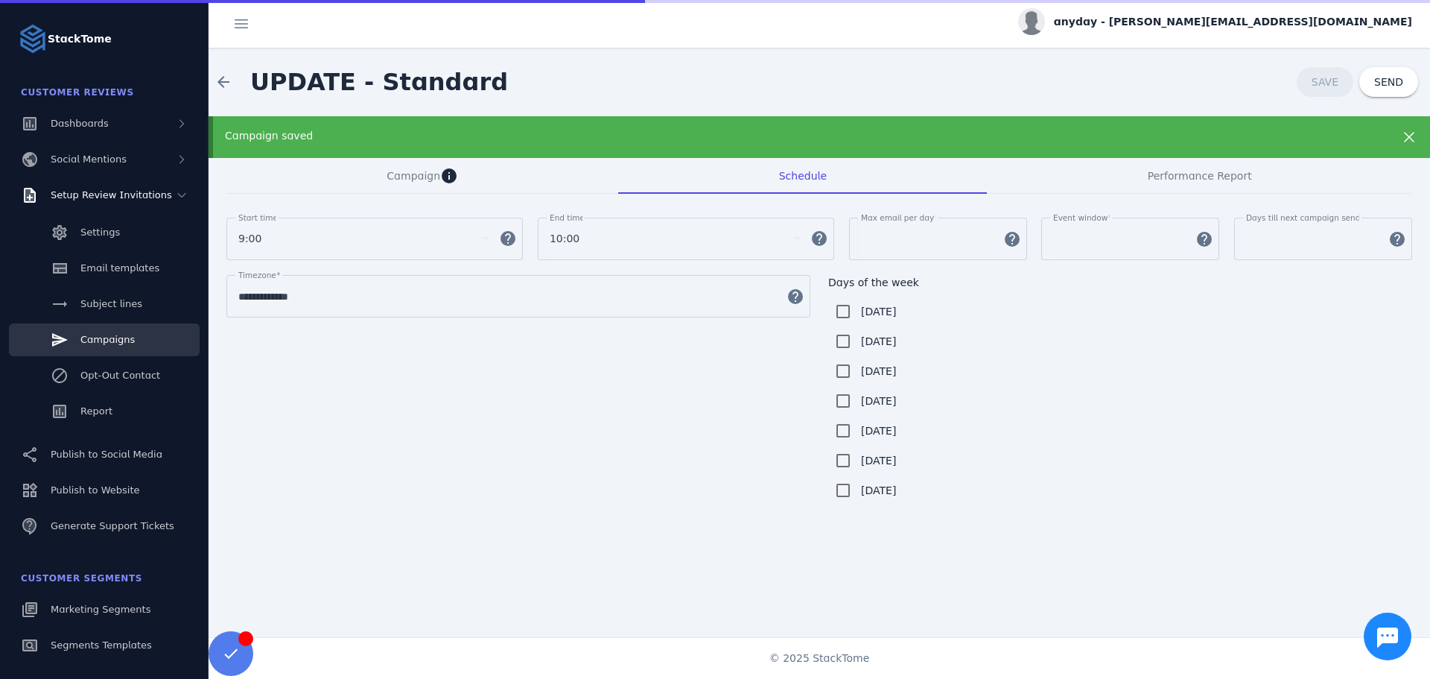
click at [1404, 135] on icon at bounding box center [1409, 137] width 10 height 10
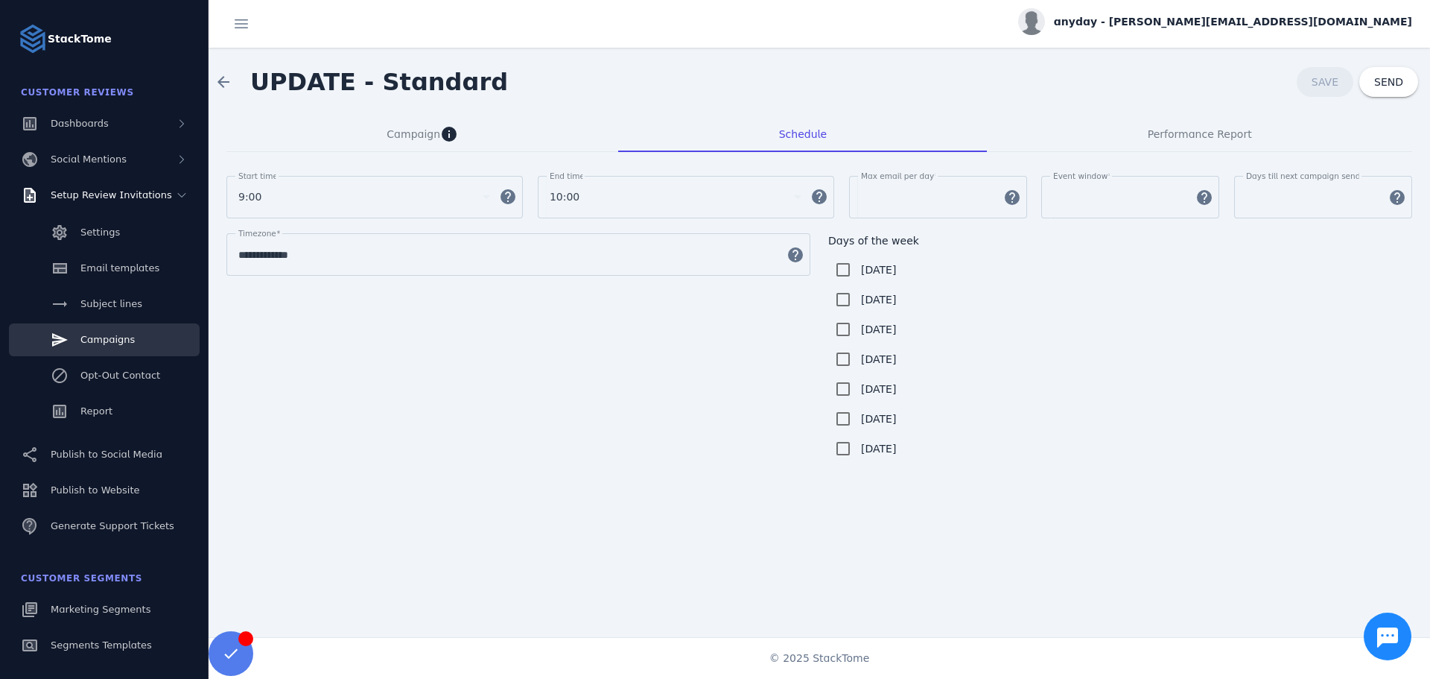
click at [1289, 204] on input "*" at bounding box center [1312, 197] width 133 height 18
click at [1368, 205] on input "*" at bounding box center [1312, 197] width 133 height 18
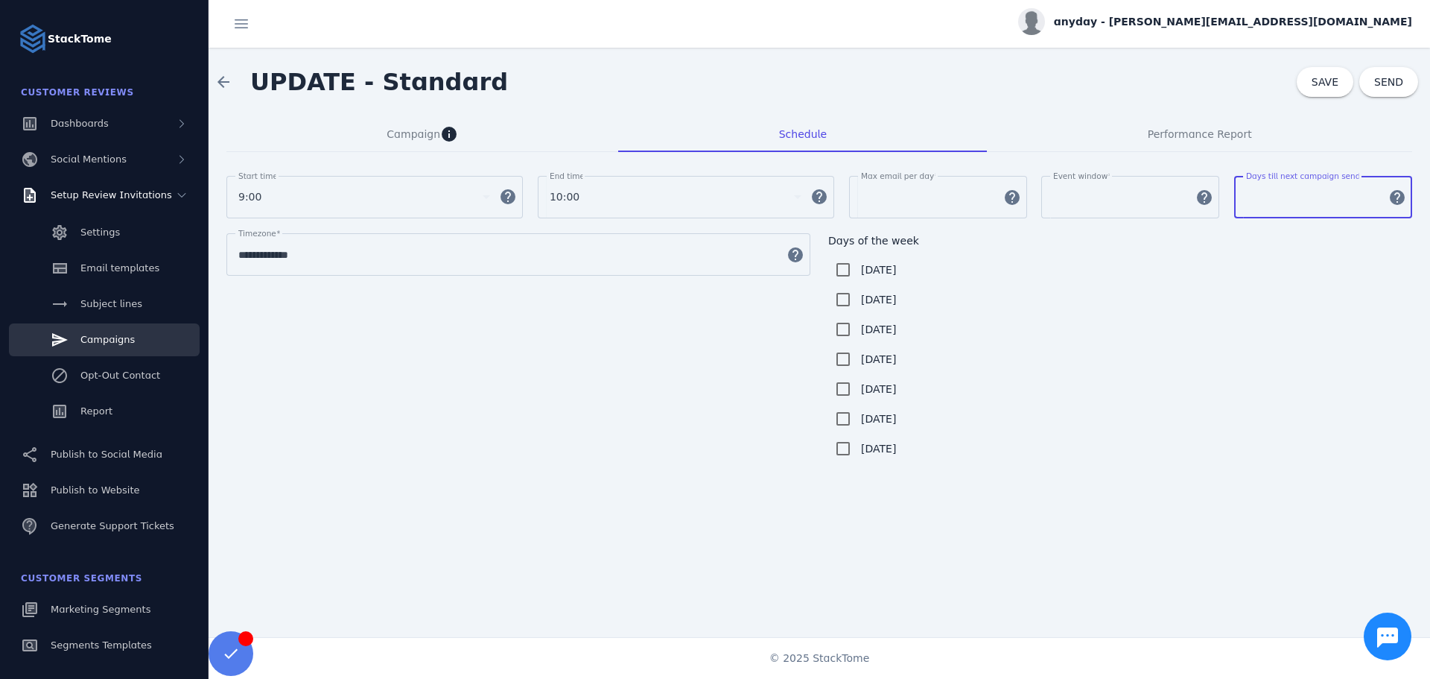
click at [1368, 191] on input "*" at bounding box center [1312, 197] width 133 height 18
click at [1368, 200] on input "*" at bounding box center [1312, 197] width 133 height 18
type input "*"
click at [1368, 200] on input "*" at bounding box center [1312, 197] width 133 height 18
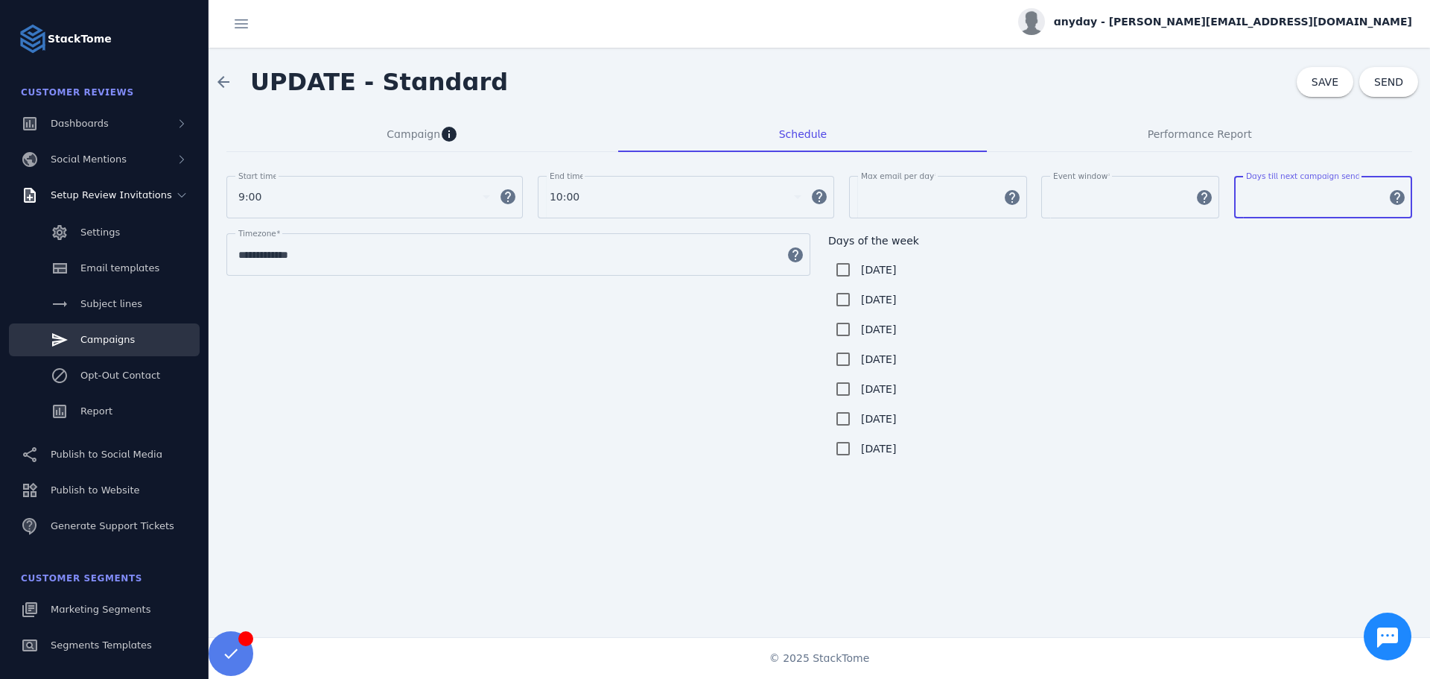
click at [1368, 200] on input "*" at bounding box center [1312, 197] width 133 height 18
click at [1277, 252] on div "Days of the week Monday Tuesday Wednesday Thursday Friday Saturday Sunday" at bounding box center [1120, 348] width 584 height 230
click at [423, 134] on span "Campaign" at bounding box center [414, 134] width 54 height 10
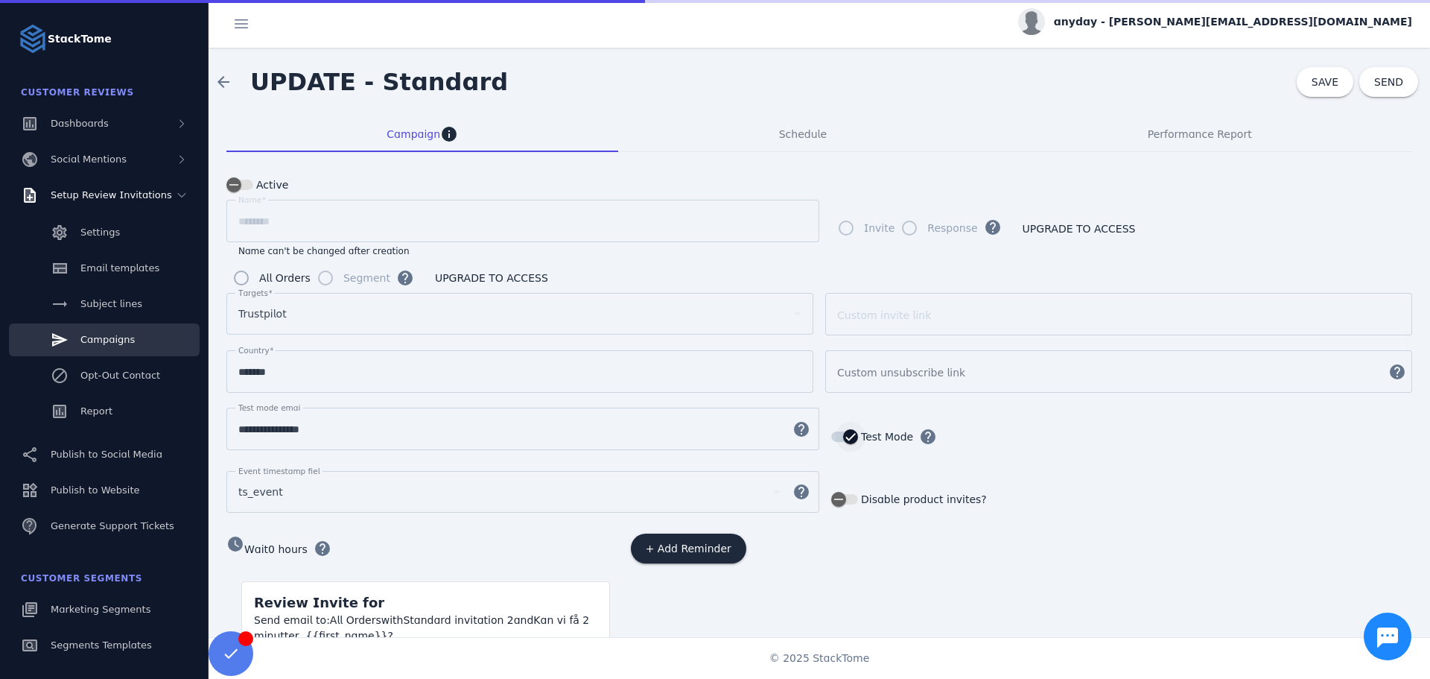
click at [844, 433] on icon "button" at bounding box center [850, 436] width 13 height 13
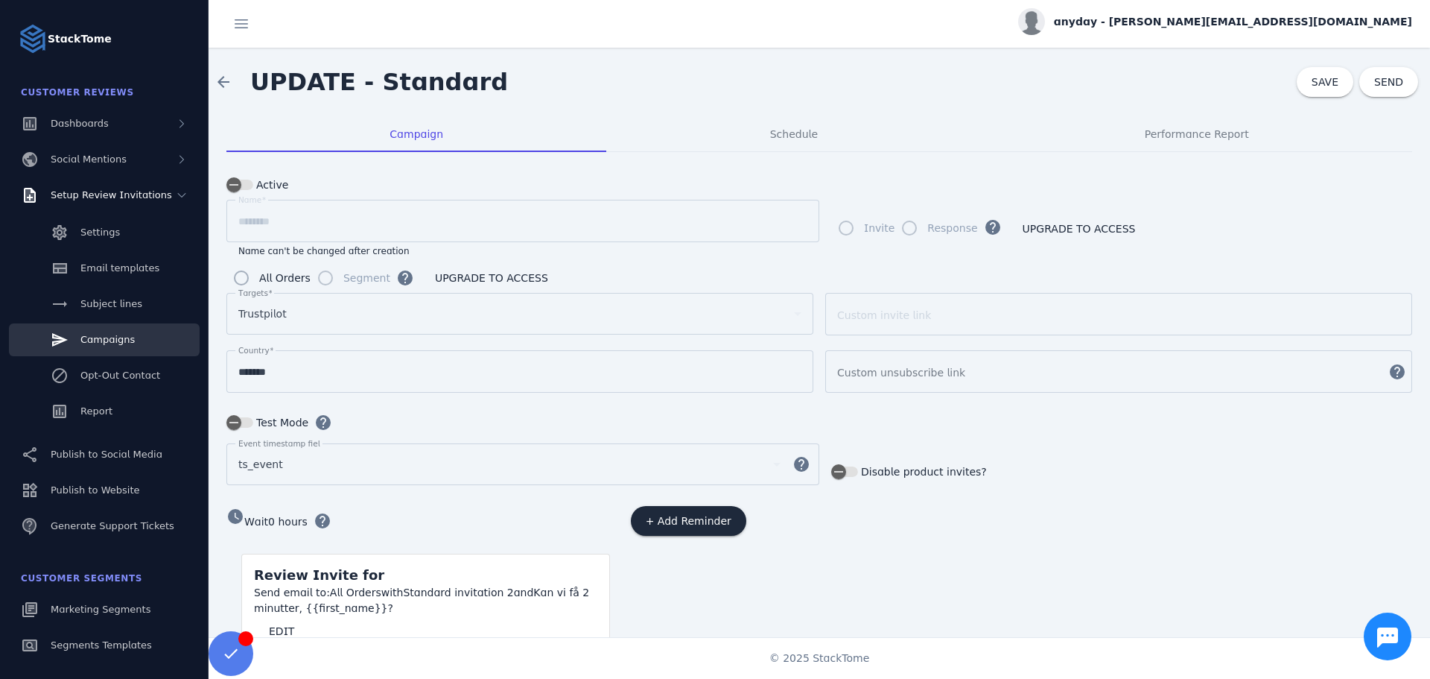
click at [1055, 485] on div "Event timestamp field ts_event help Disable product invites?" at bounding box center [819, 471] width 1186 height 57
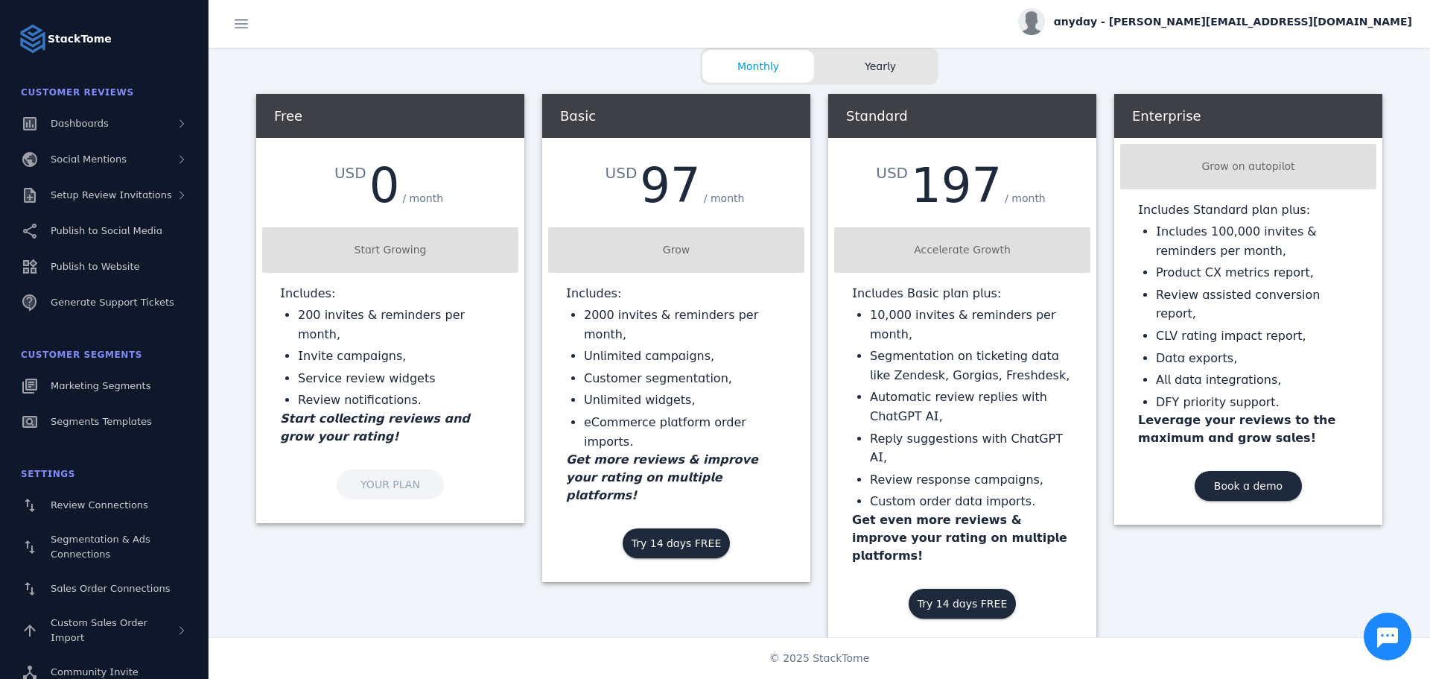
click at [886, 59] on span "Yearly" at bounding box center [881, 67] width 112 height 16
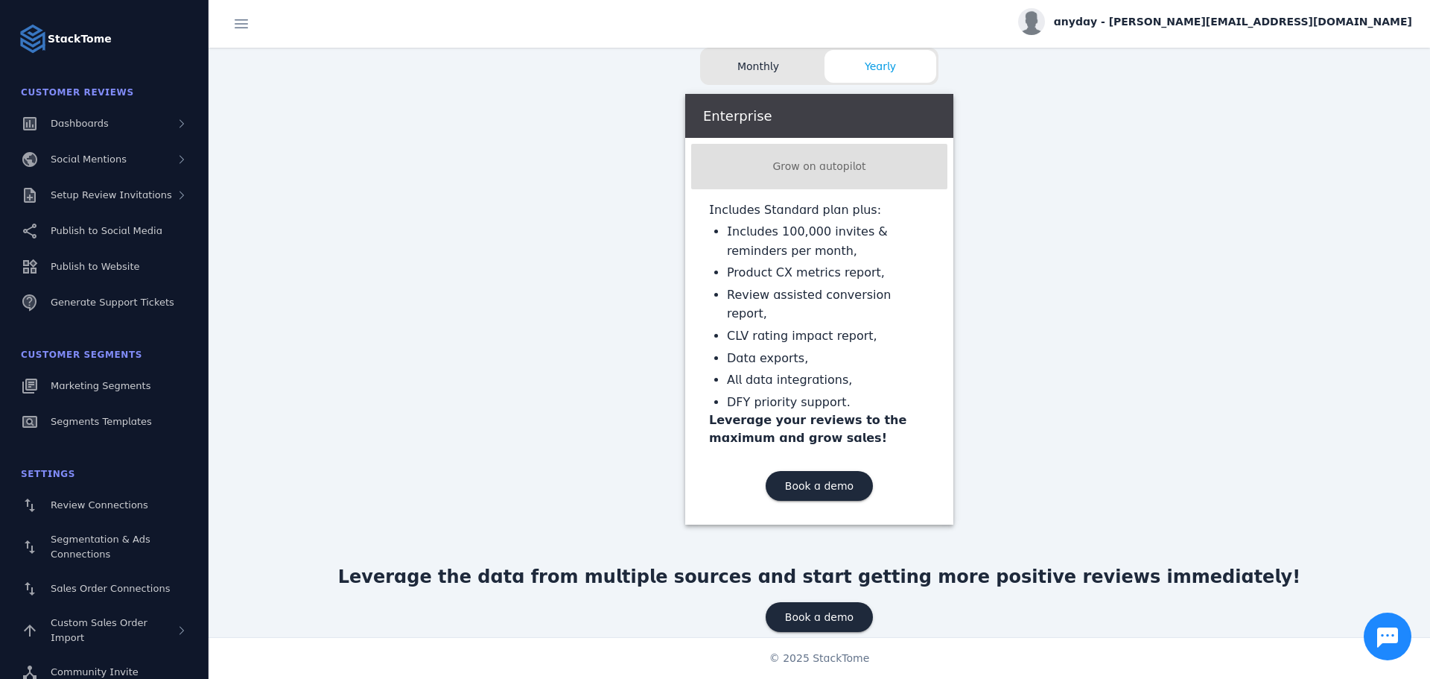
click at [769, 80] on label "Monthly Yearly" at bounding box center [819, 66] width 238 height 37
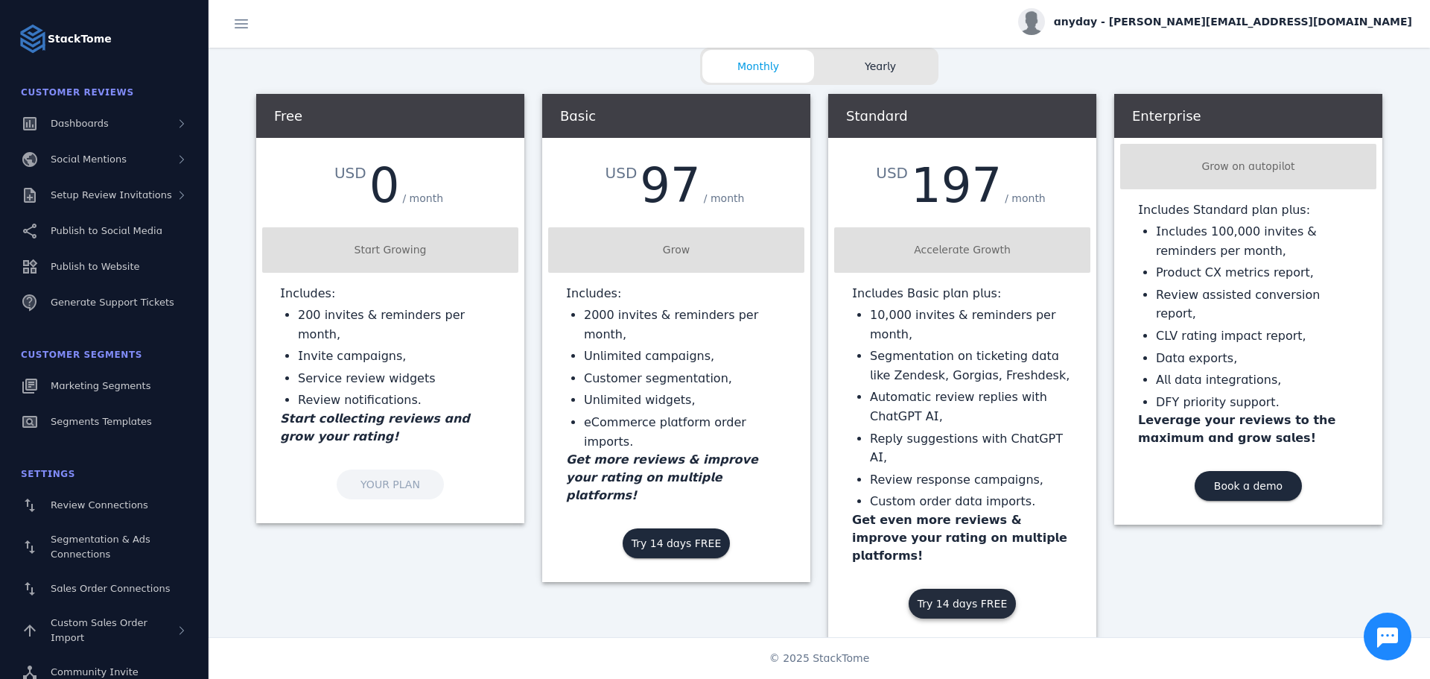
click at [983, 598] on span "Try 14 days FREE" at bounding box center [963, 603] width 90 height 10
